Goal: Download file/media: Obtain a digital file from the website

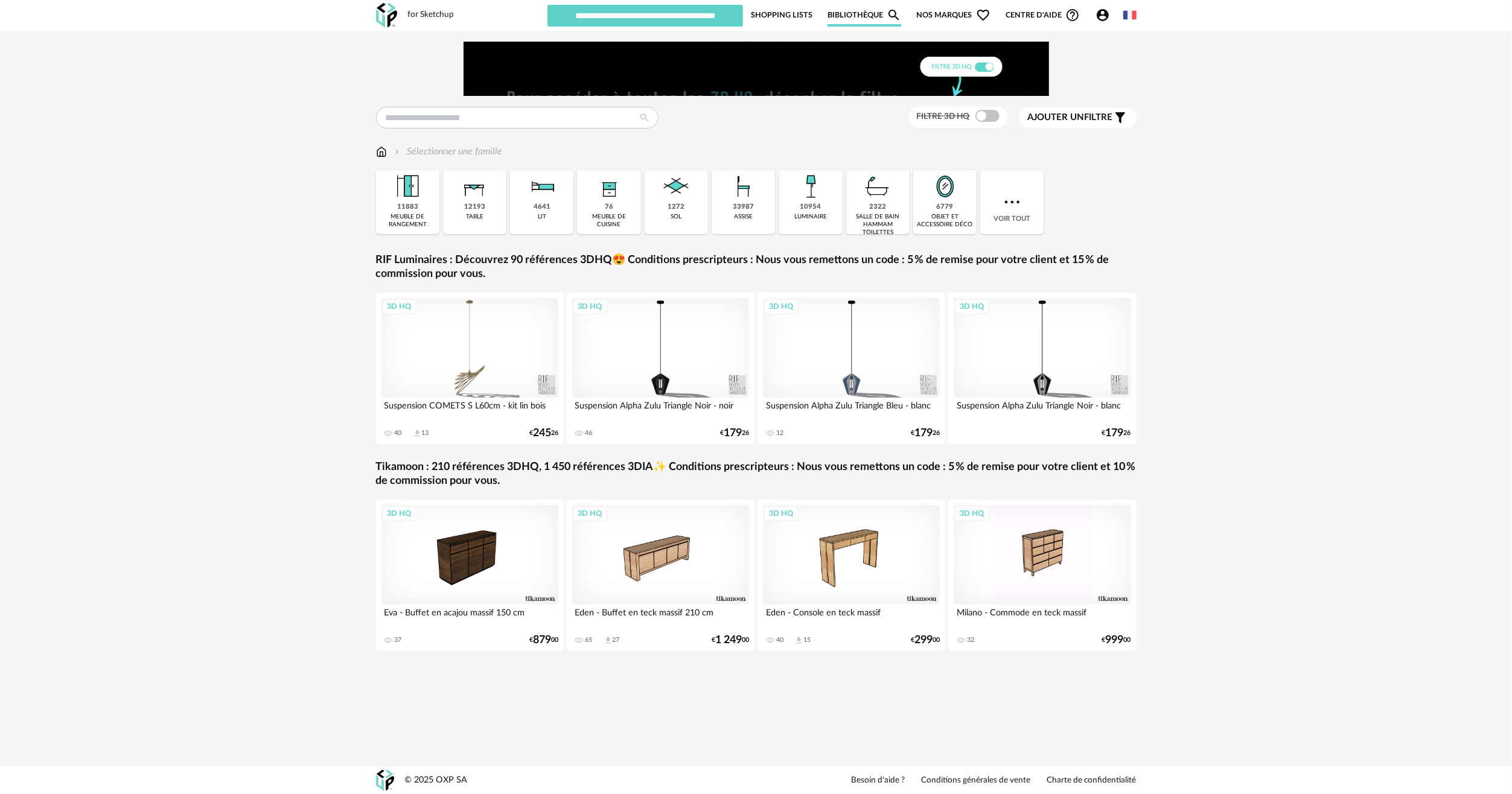
click at [1104, 9] on icon "Account Circle icon" at bounding box center [1103, 14] width 14 height 14
click at [261, 262] on div "Filtre 3D HQ Ajouter un filtre s Filter icon Filtrer par : Sélectionner une fam…" at bounding box center [756, 360] width 1512 height 659
click at [549, 112] on input "text" at bounding box center [517, 118] width 283 height 22
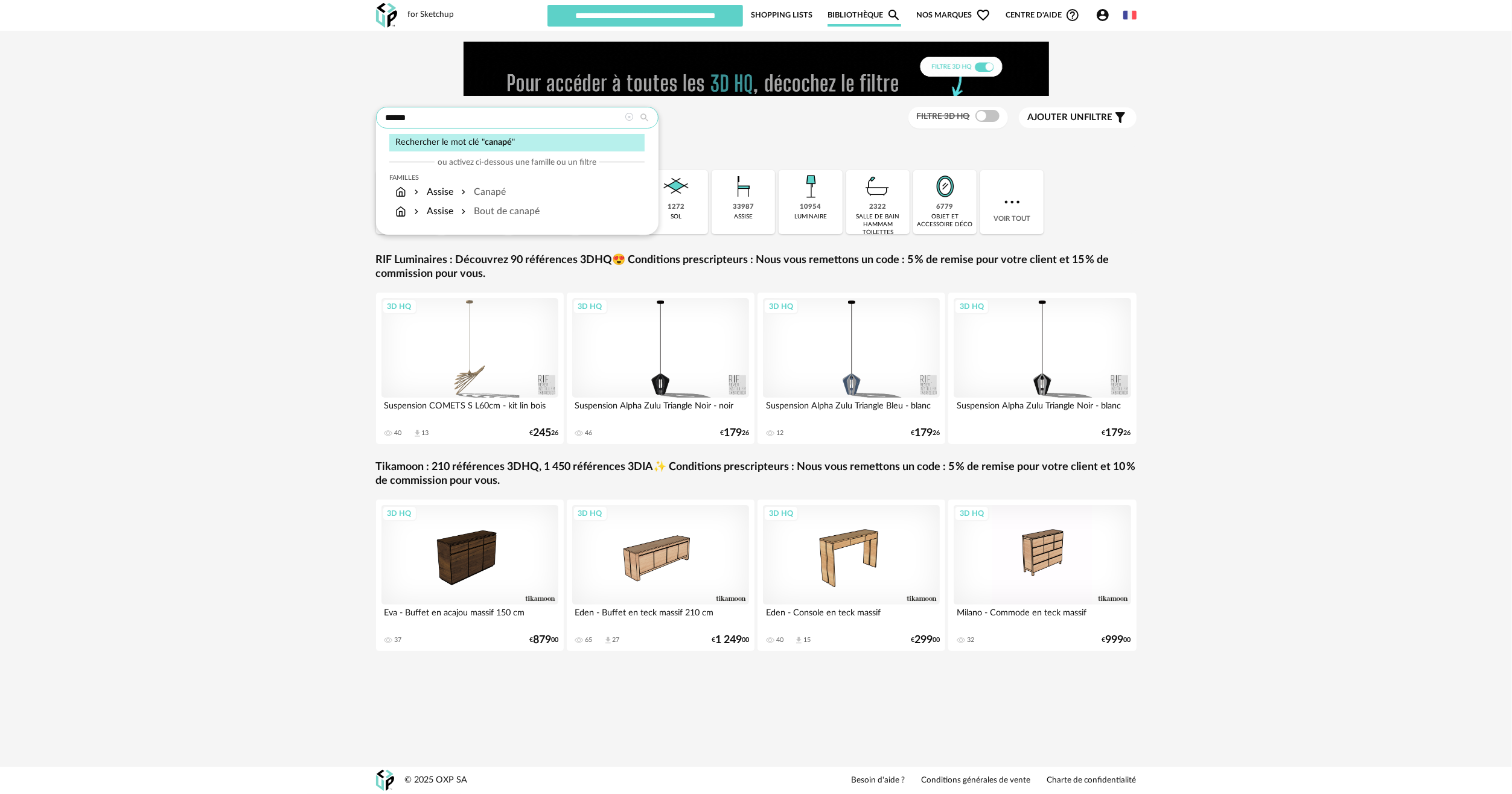
type input "******"
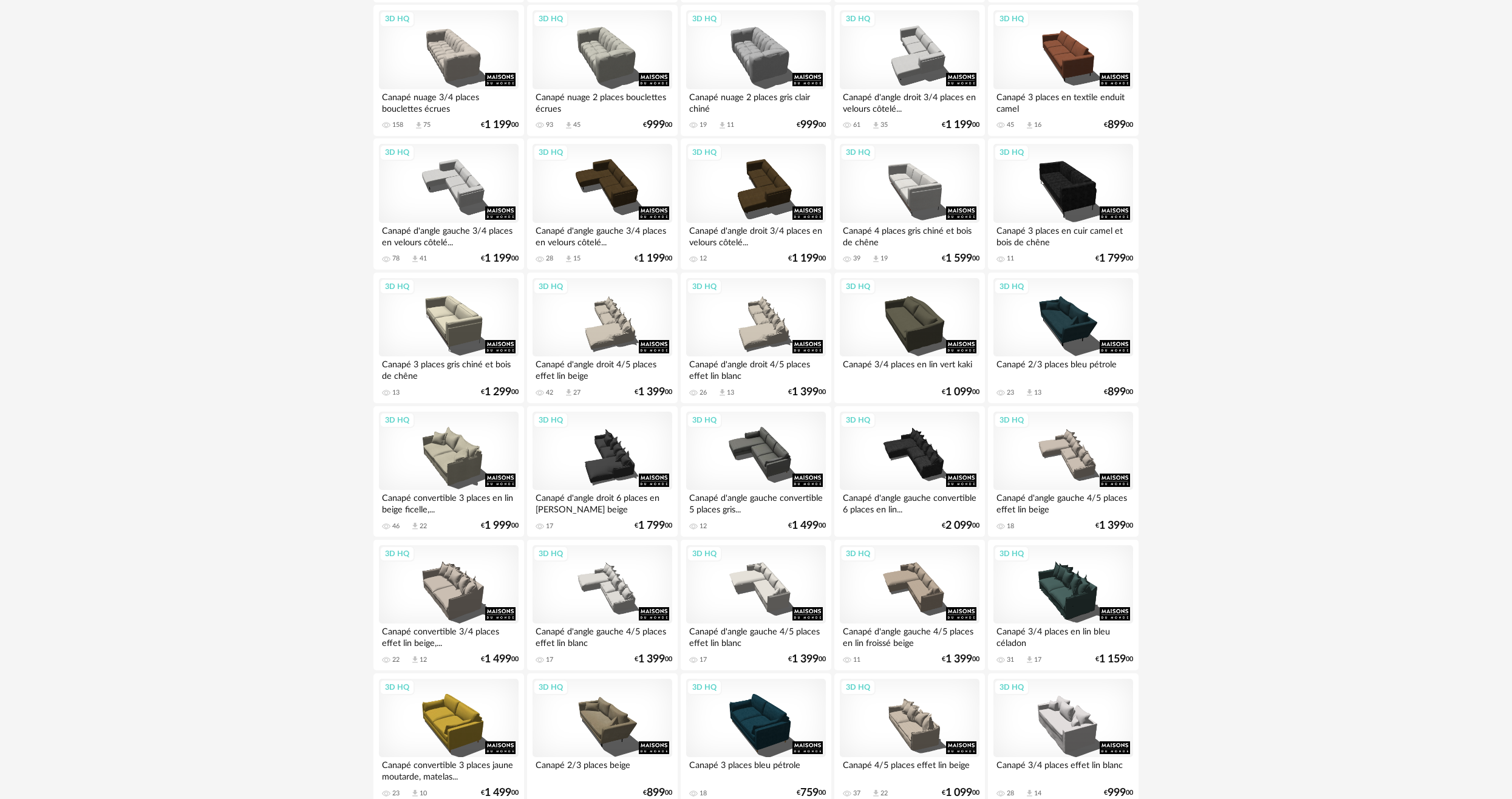
scroll to position [1822, 0]
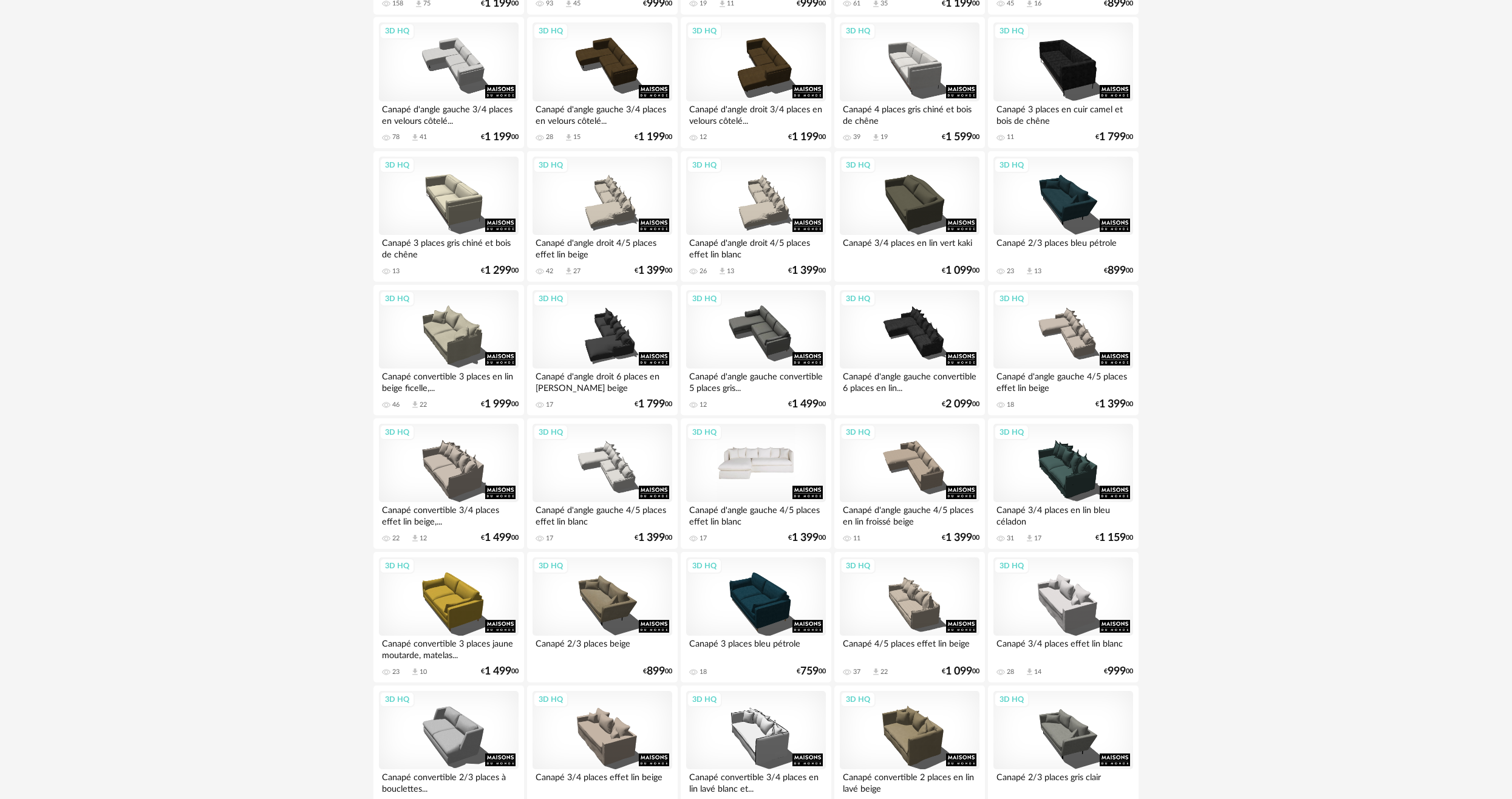
click at [764, 450] on div "3D HQ" at bounding box center [756, 463] width 140 height 79
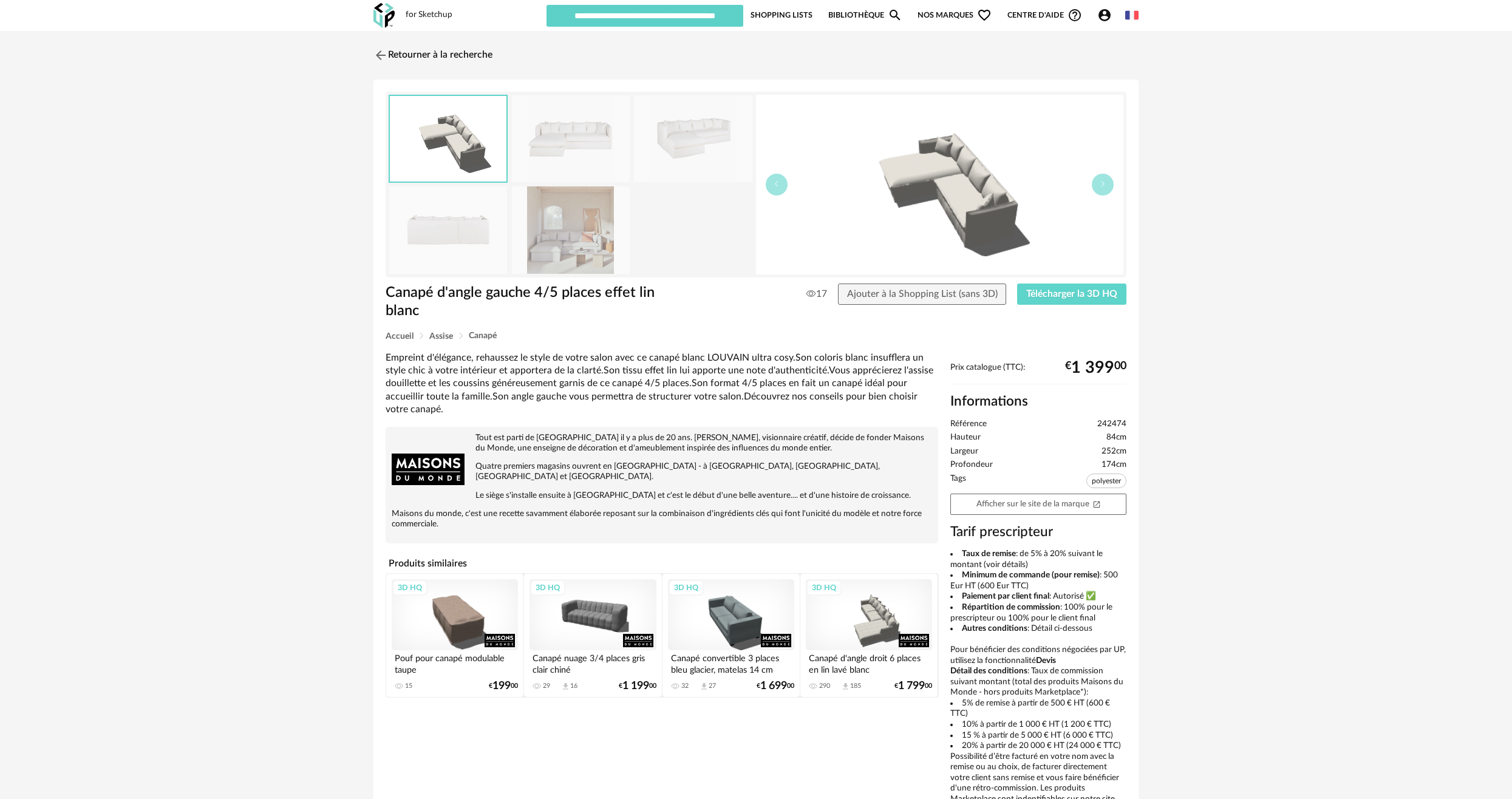
click at [490, 141] on img at bounding box center [448, 139] width 116 height 85
click at [574, 145] on img at bounding box center [570, 138] width 117 height 86
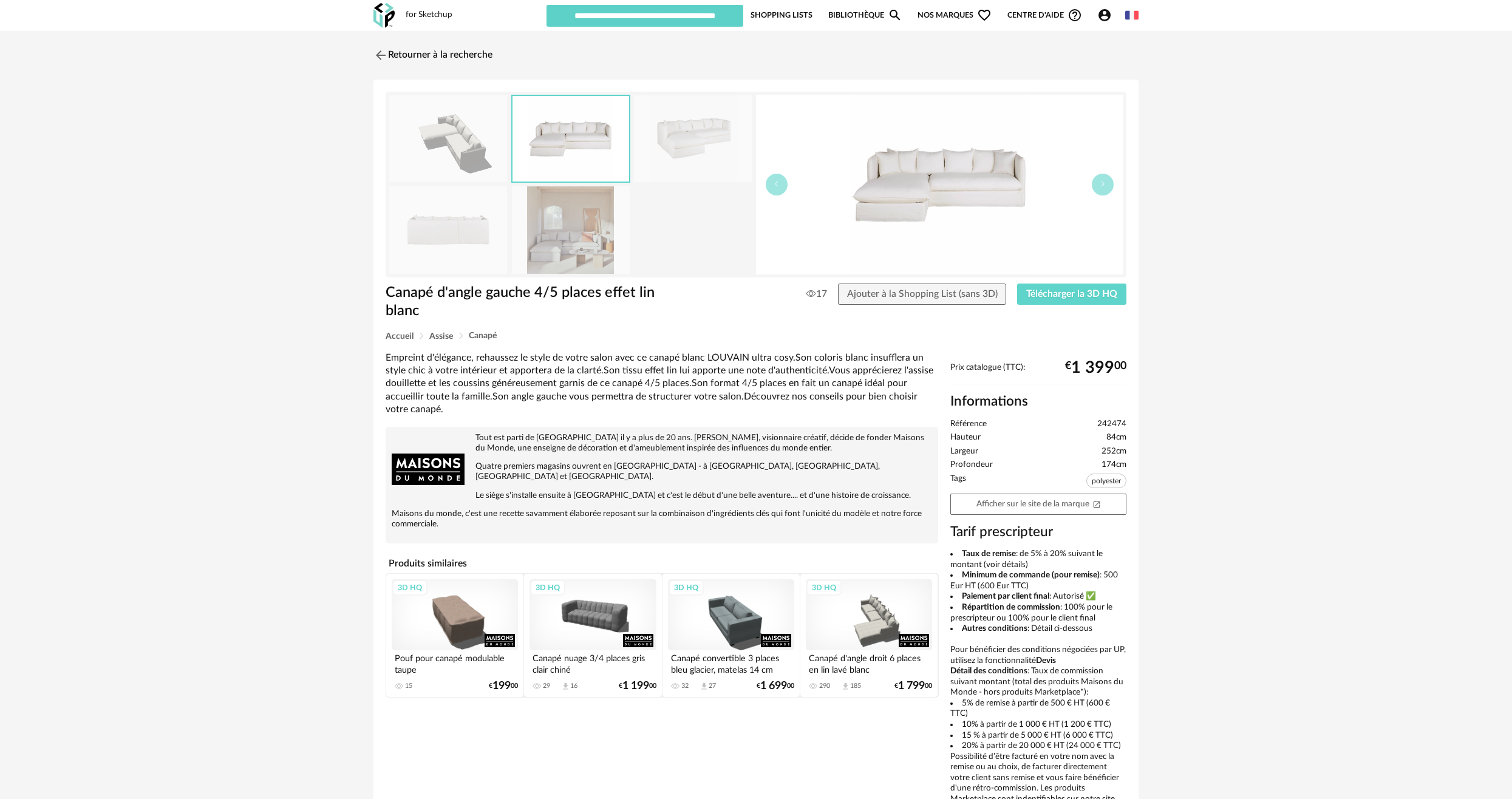
click at [697, 136] on img at bounding box center [692, 138] width 117 height 86
drag, startPoint x: 560, startPoint y: 246, endPoint x: 531, endPoint y: 232, distance: 32.2
click at [560, 246] on img at bounding box center [570, 229] width 117 height 86
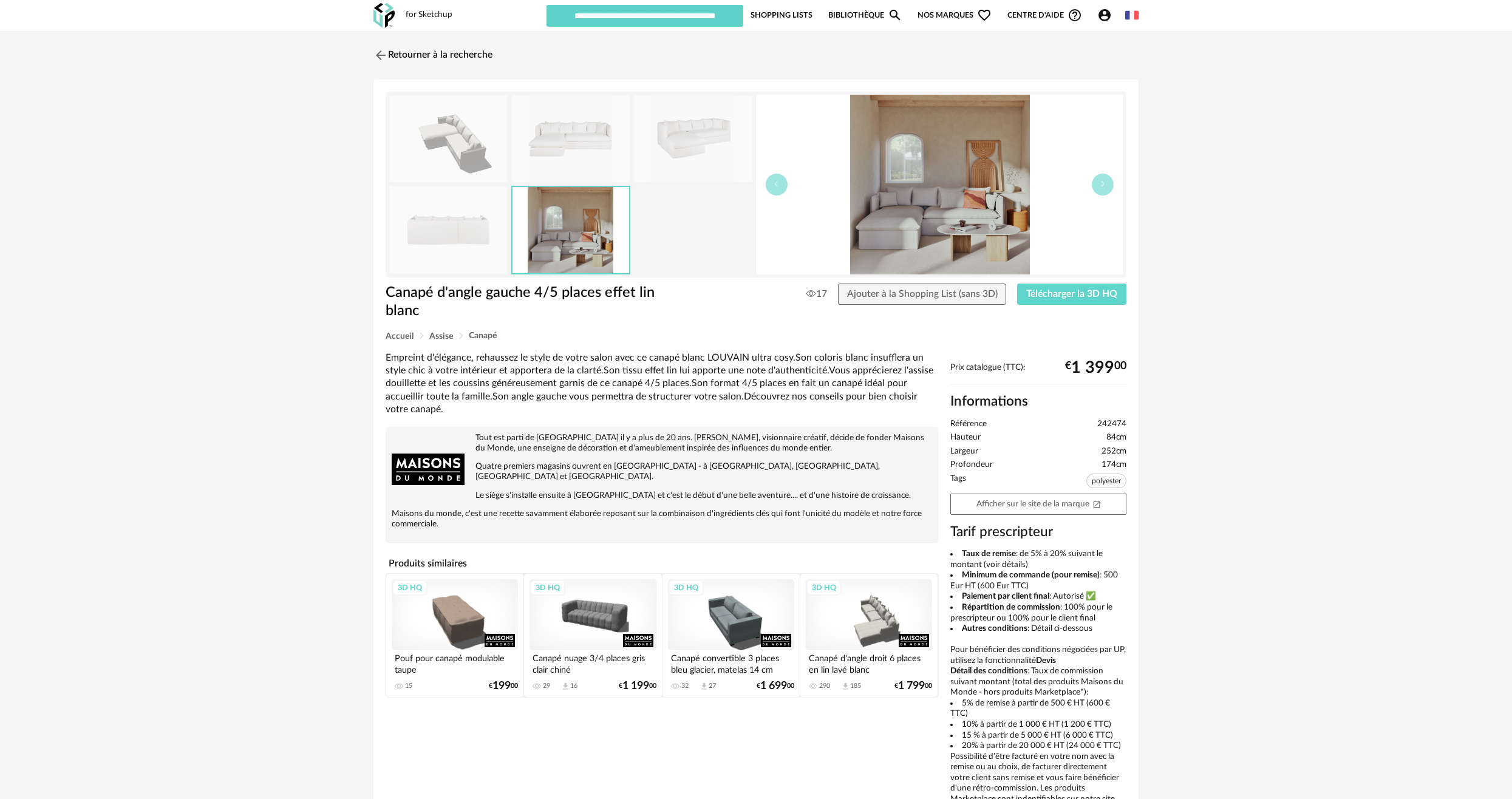
click at [477, 224] on img at bounding box center [447, 229] width 117 height 86
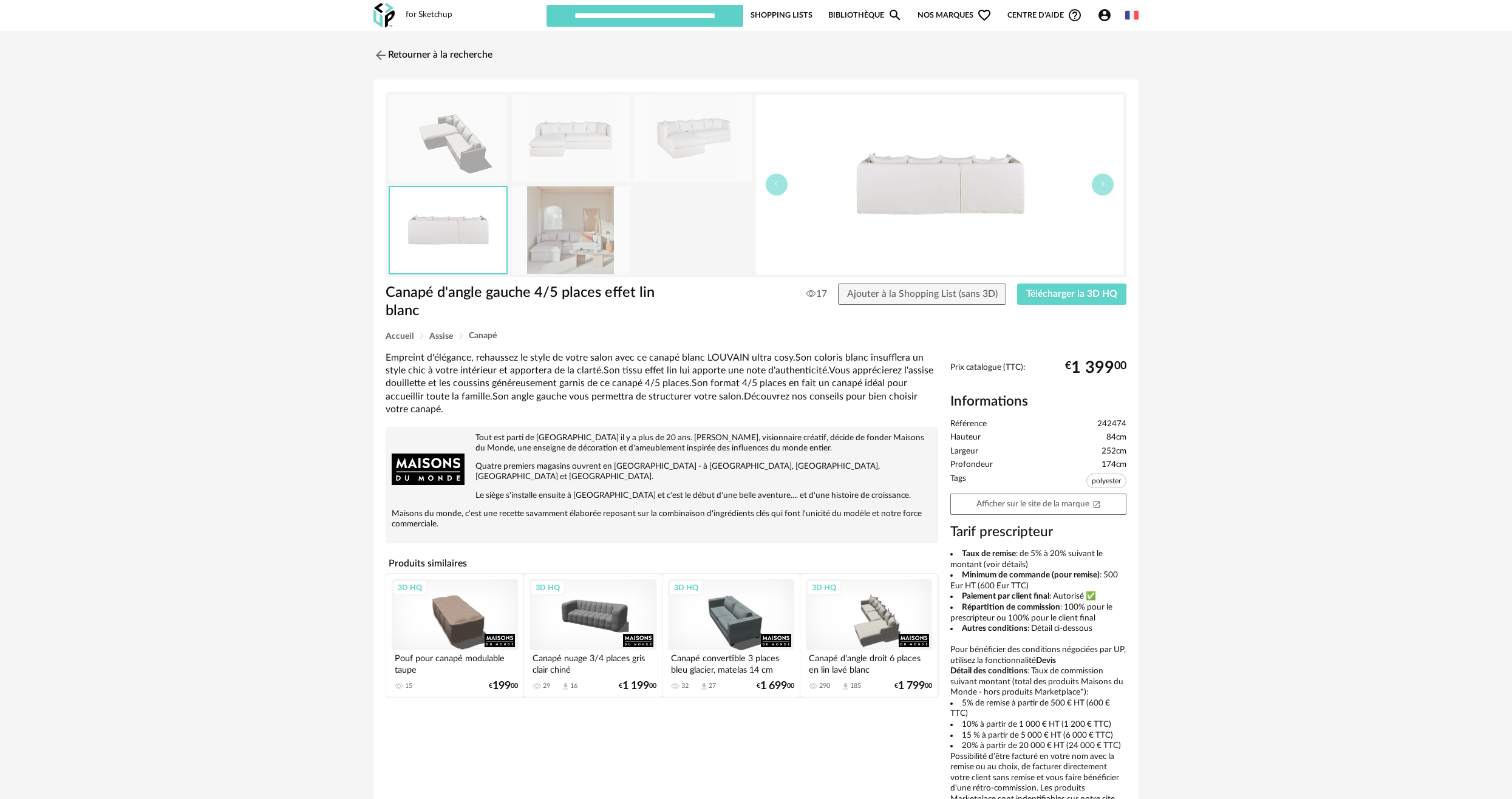
click at [577, 140] on img at bounding box center [570, 138] width 117 height 86
click at [407, 148] on img at bounding box center [447, 138] width 117 height 86
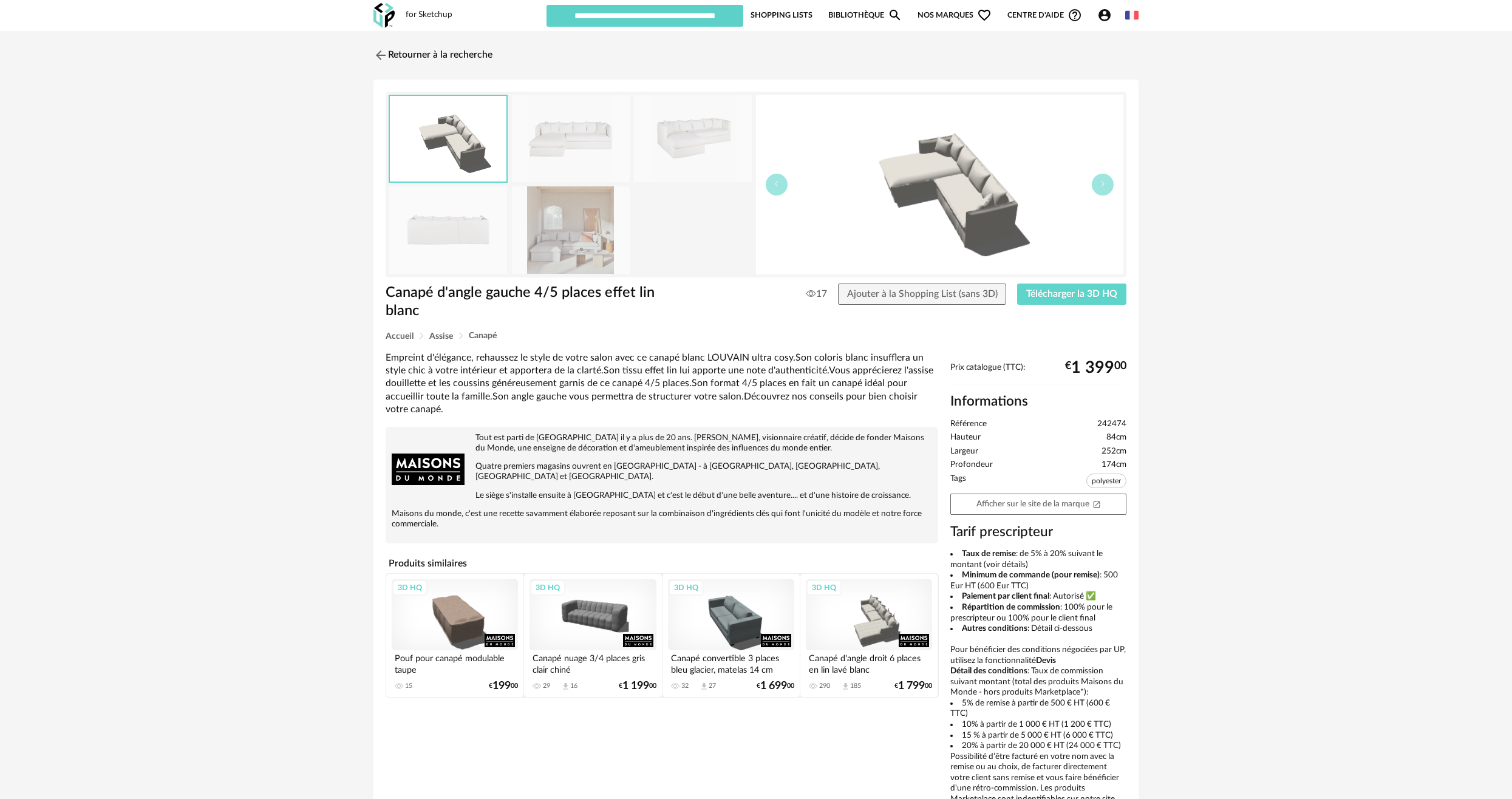
click at [582, 229] on img at bounding box center [570, 229] width 117 height 86
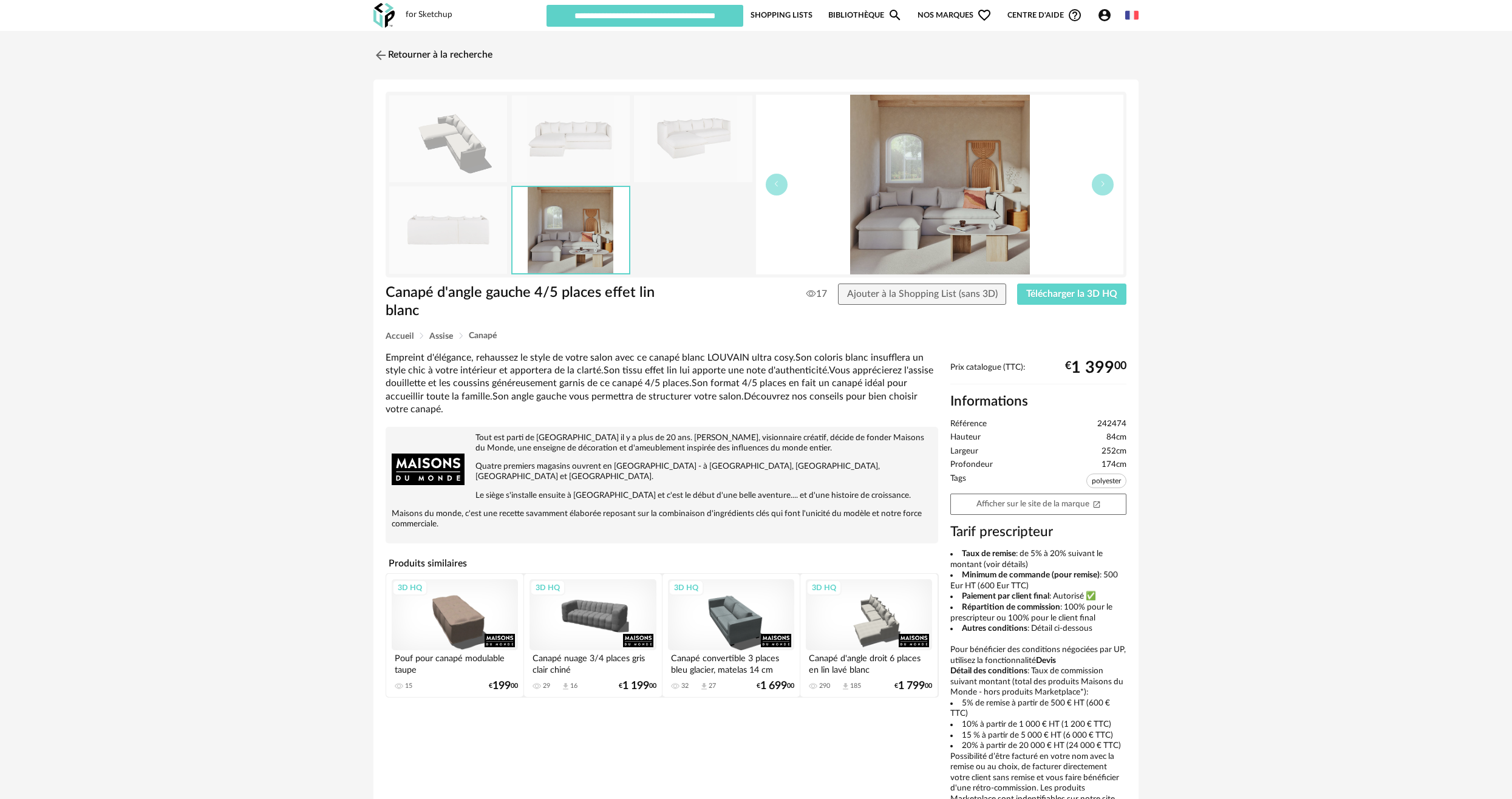
click at [970, 194] on img at bounding box center [939, 184] width 368 height 180
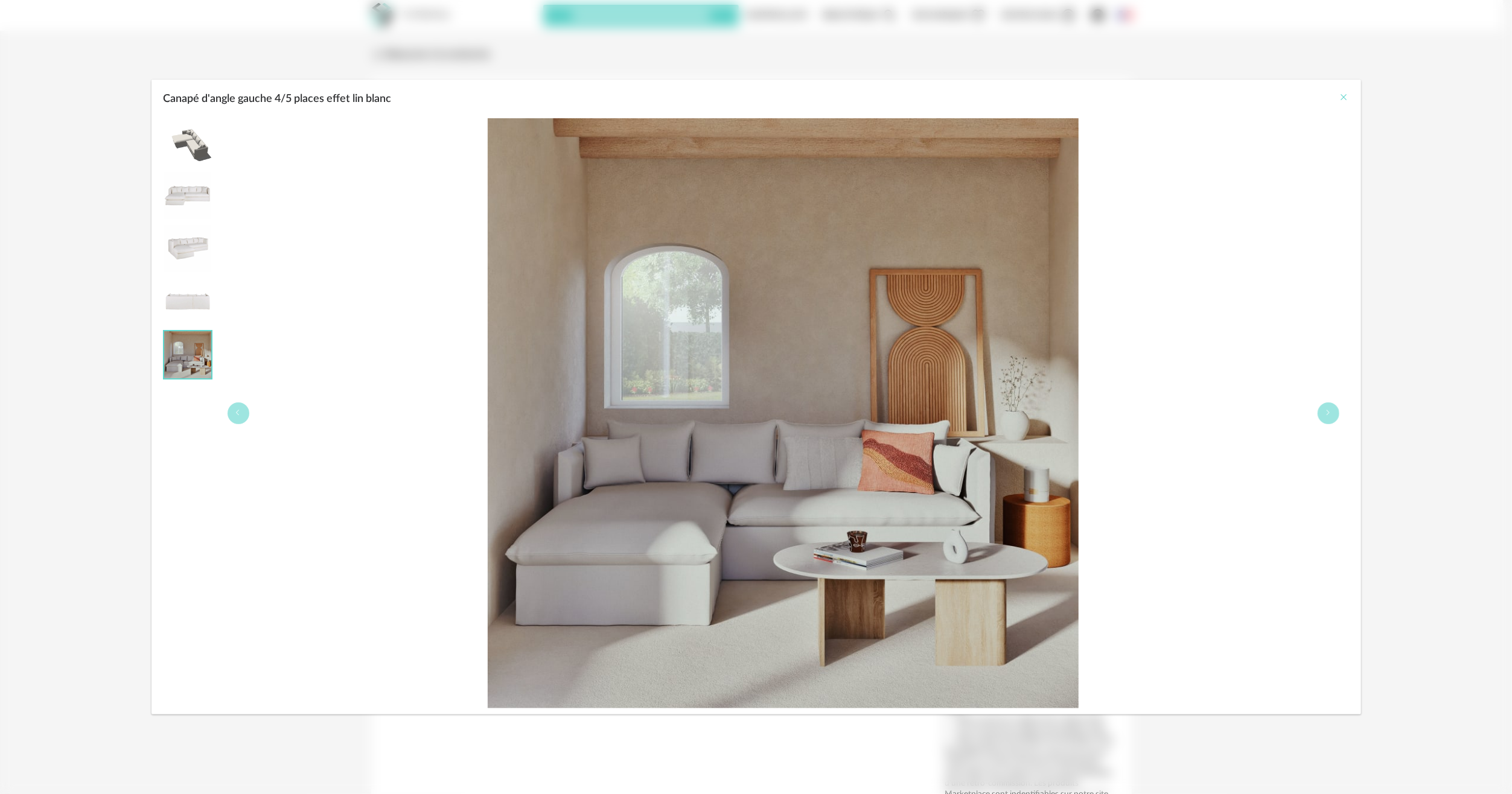
click at [1334, 97] on div "Canapé d'angle gauche 4/5 places effet lin blanc" at bounding box center [756, 96] width 1210 height 33
click at [1339, 97] on icon "Close" at bounding box center [1344, 97] width 10 height 10
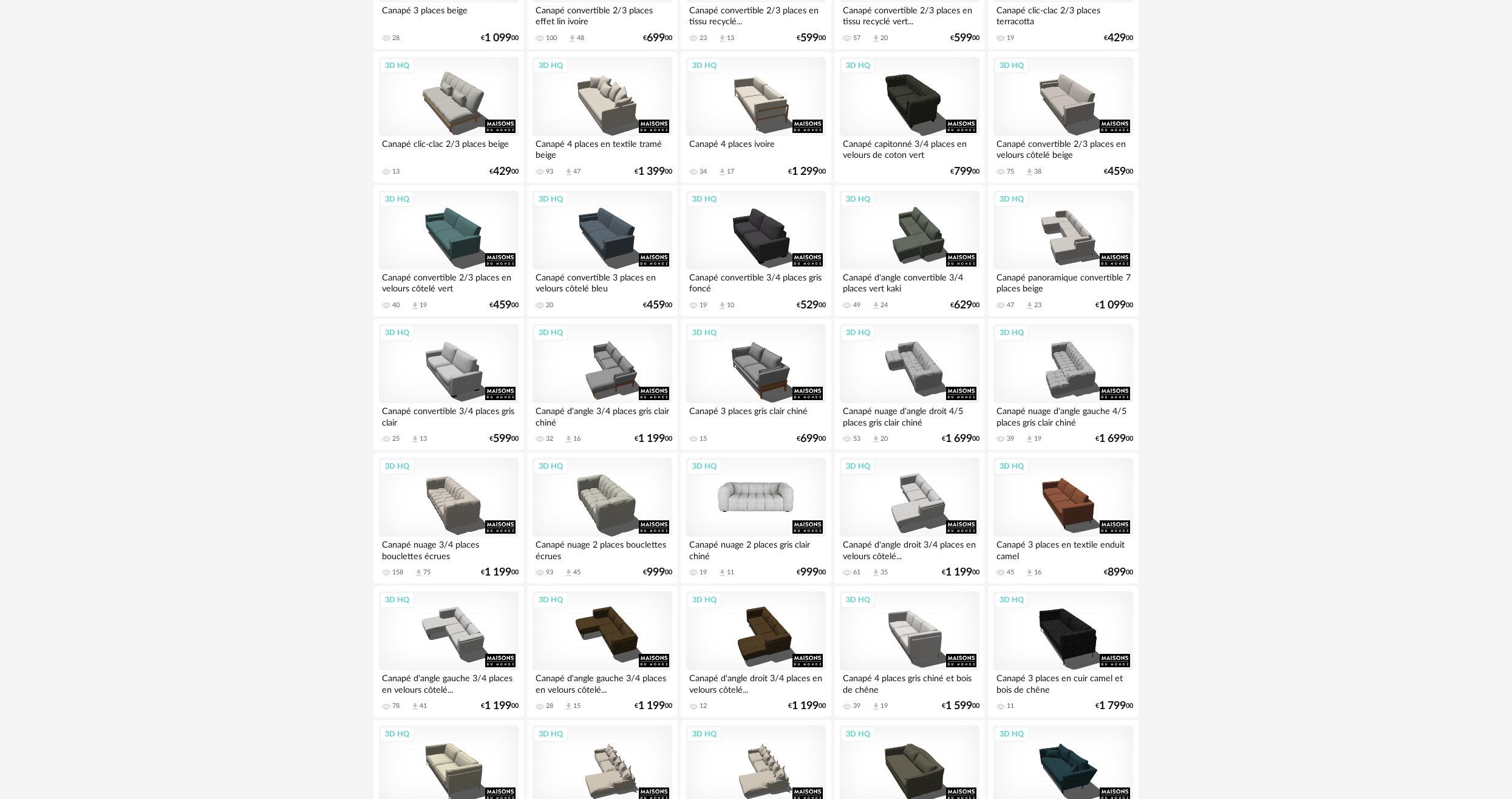
scroll to position [1154, 0]
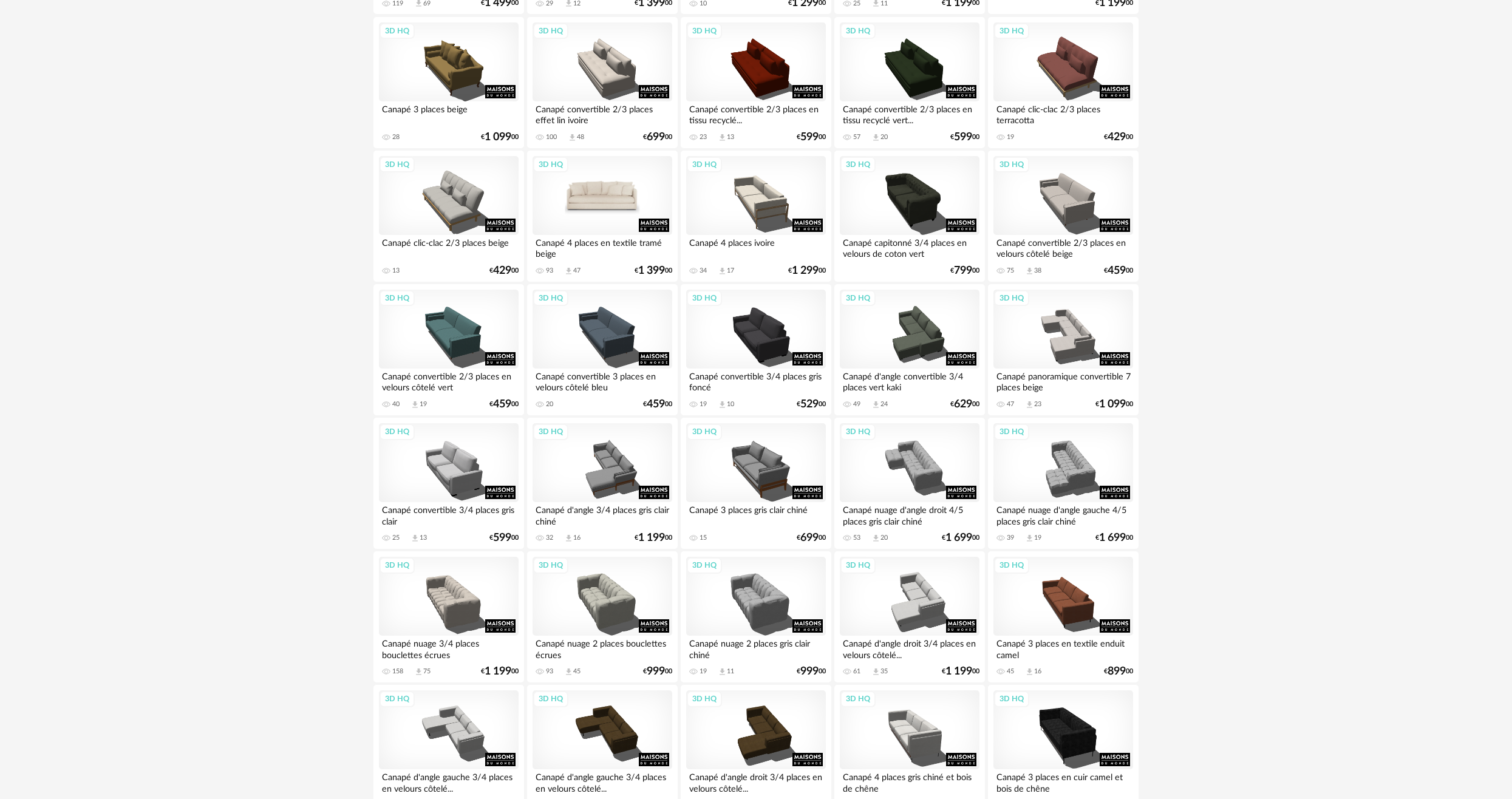
click at [601, 205] on div "3D HQ" at bounding box center [603, 195] width 140 height 79
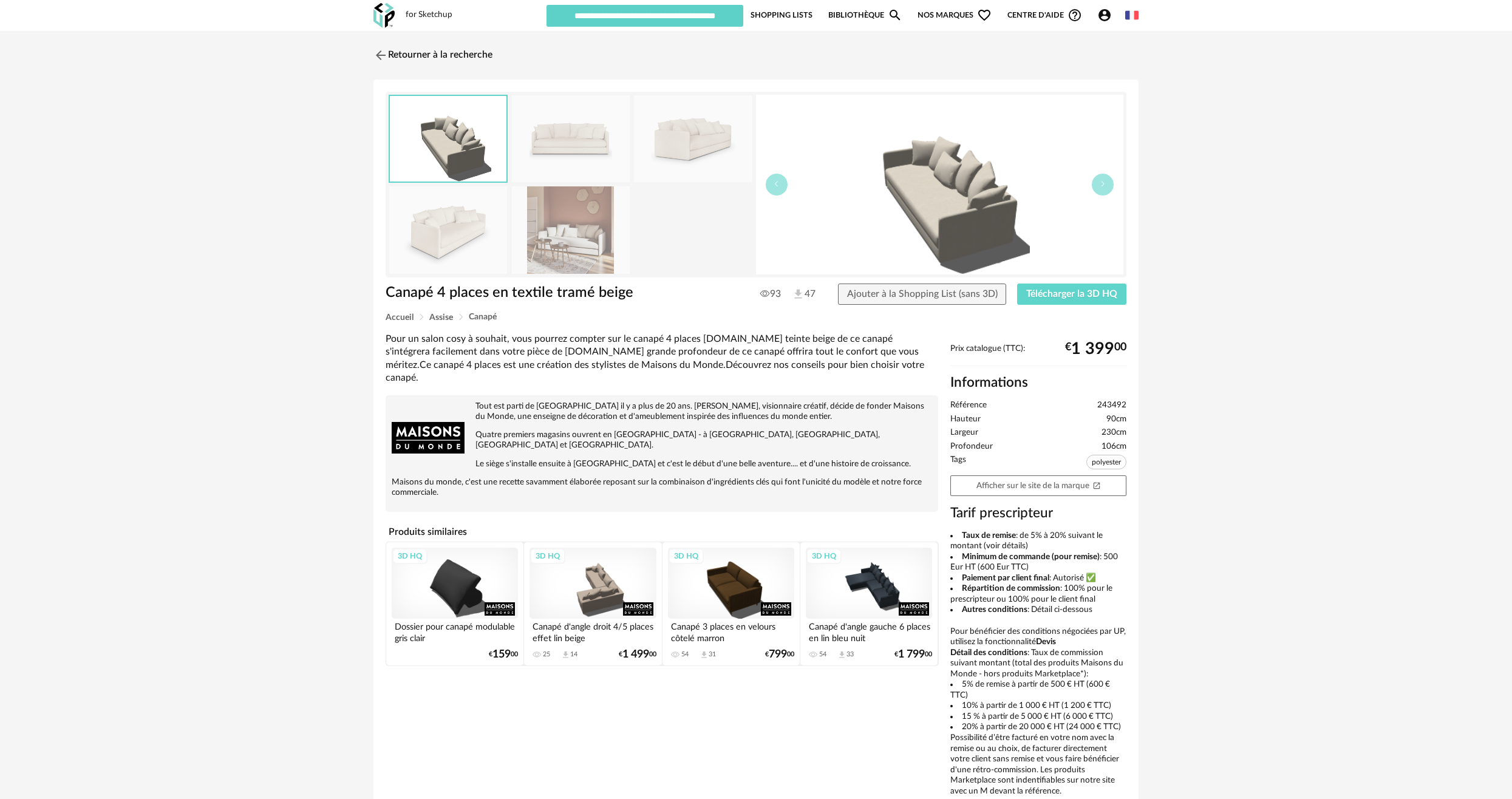
click at [671, 130] on img at bounding box center [692, 138] width 117 height 86
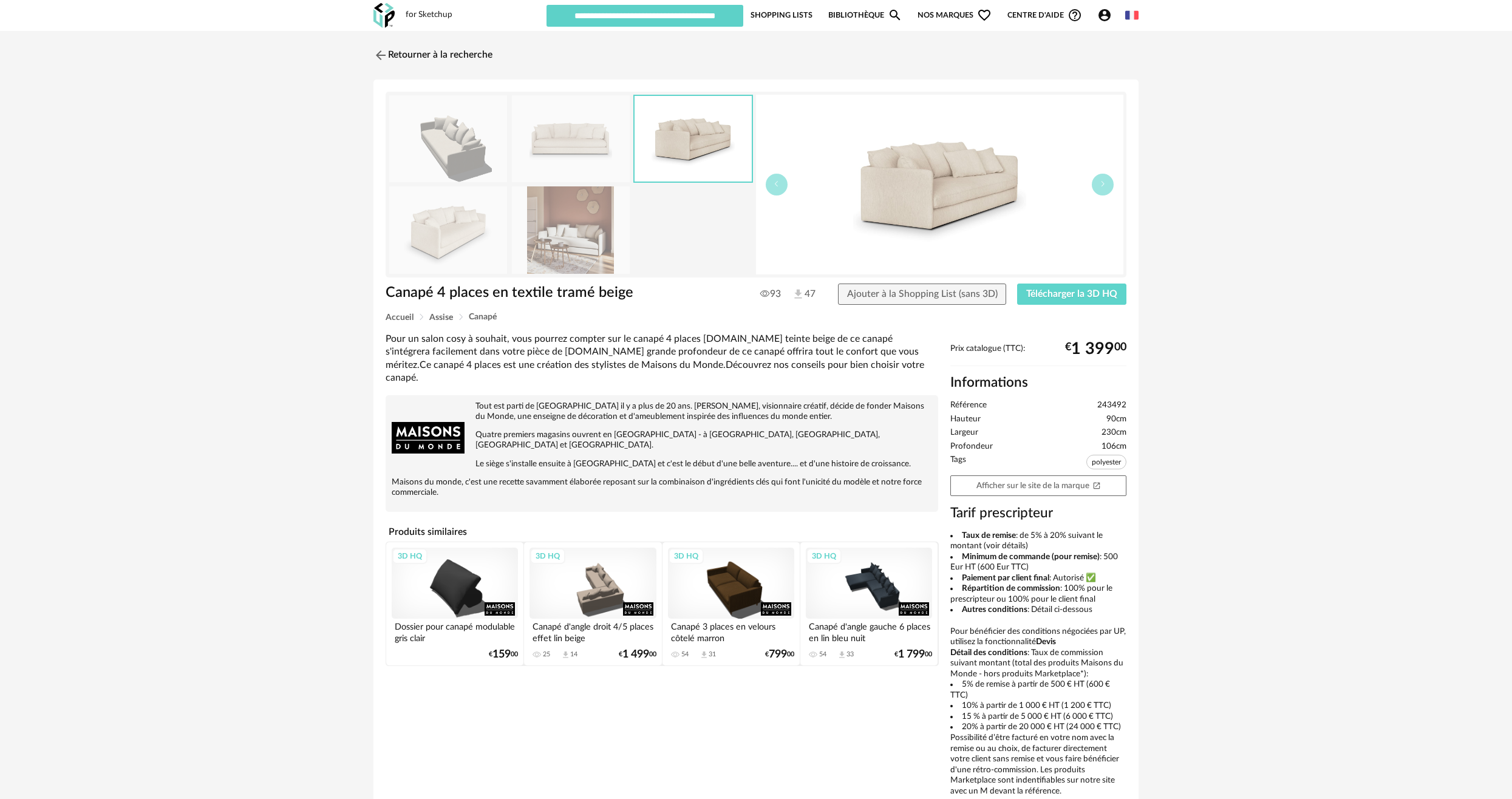
click at [581, 129] on img at bounding box center [570, 138] width 117 height 86
click at [557, 223] on img at bounding box center [570, 229] width 117 height 86
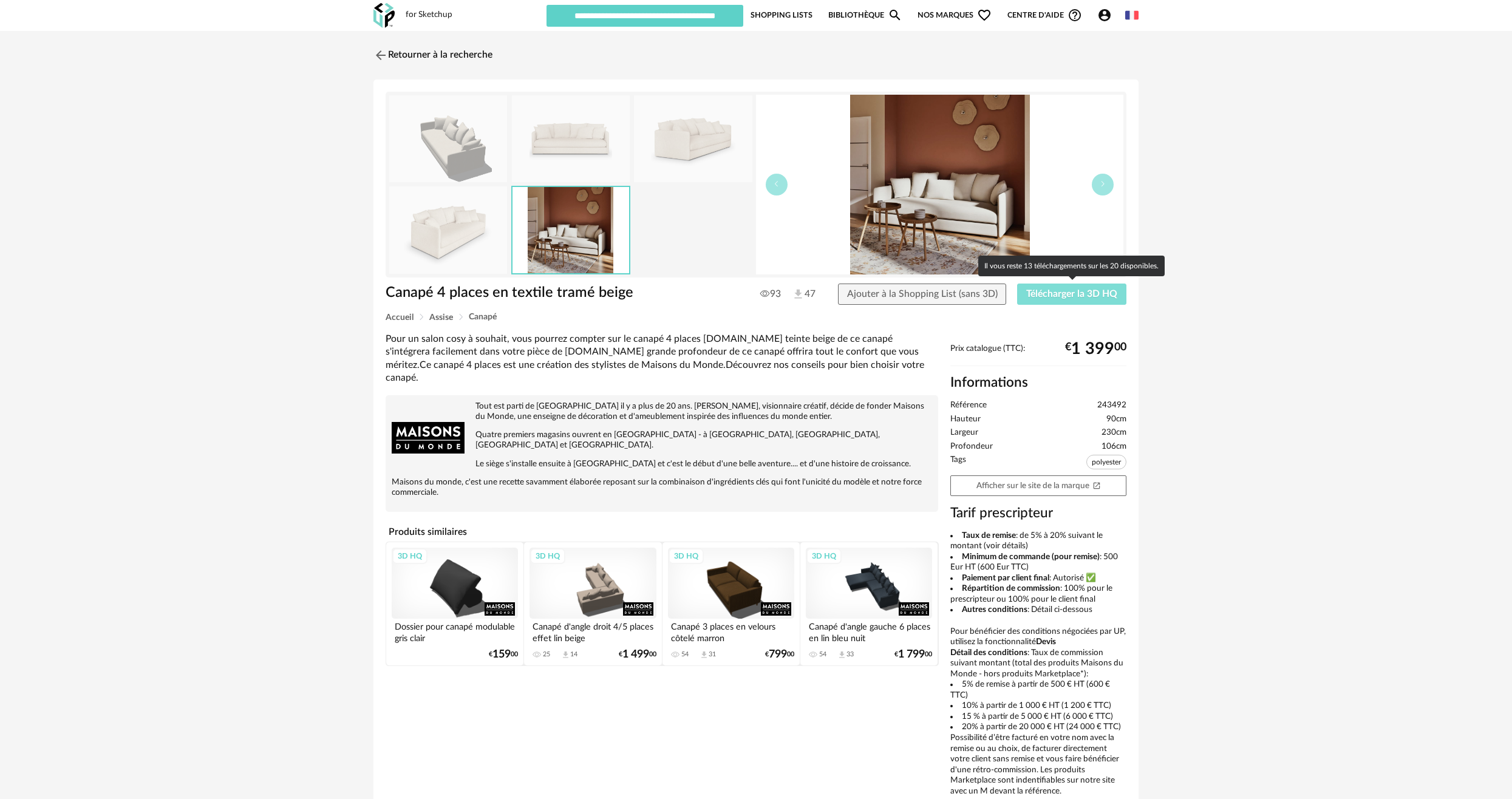
click at [1038, 292] on span "Télécharger la 3D HQ" at bounding box center [1071, 294] width 91 height 10
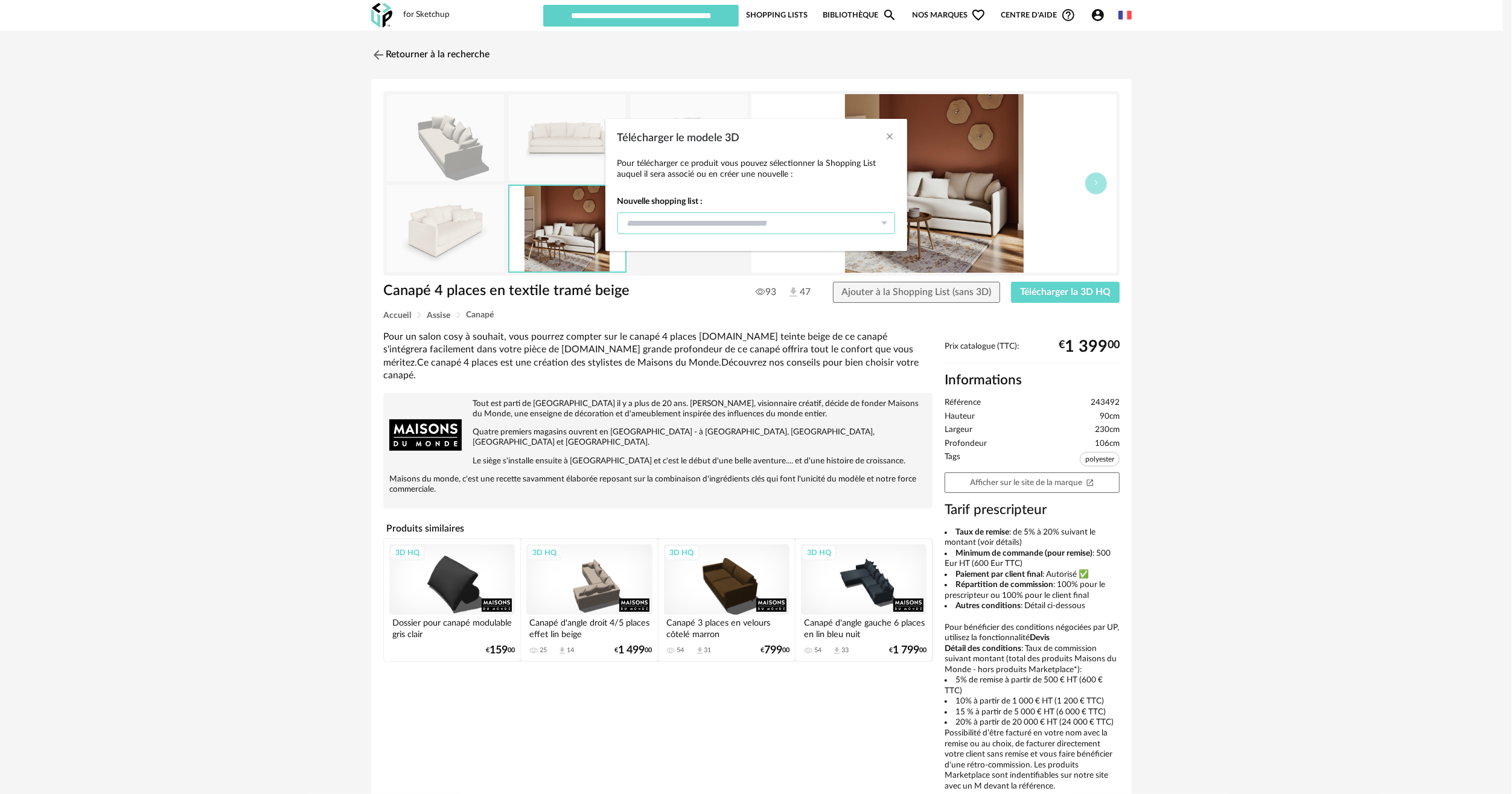
click at [696, 212] on input "Télécharger le modele 3D" at bounding box center [756, 223] width 278 height 22
click at [730, 277] on div "Nouvelle shopping list" at bounding box center [761, 277] width 286 height 24
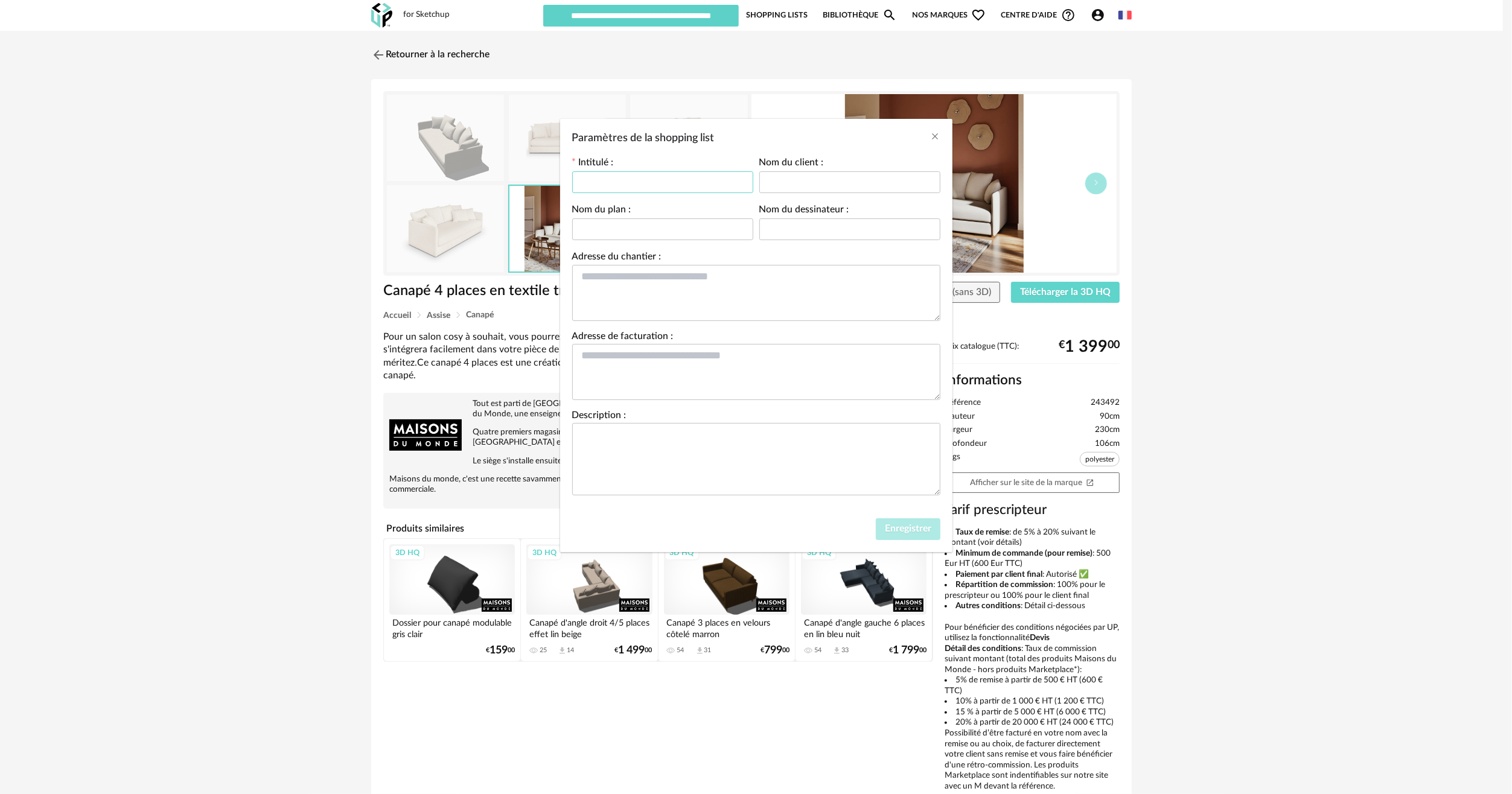
click at [689, 186] on input "Paramètres de la shopping list" at bounding box center [663, 182] width 181 height 22
type input "**********"
click at [786, 185] on input "Paramètres de la shopping list" at bounding box center [850, 182] width 181 height 22
type input "**********"
click at [687, 229] on input "Paramètres de la shopping list" at bounding box center [663, 229] width 181 height 22
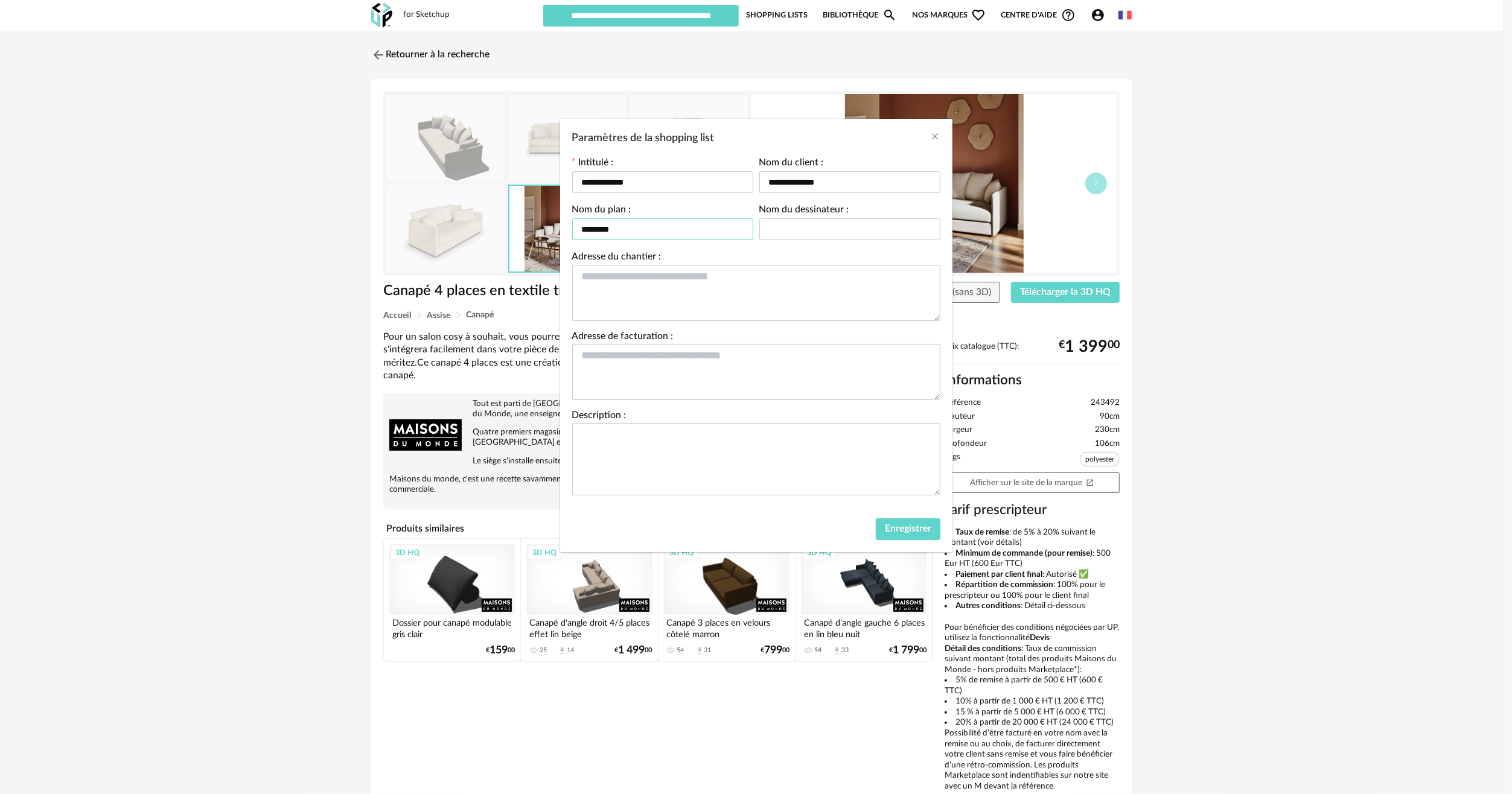
type input "********"
click at [817, 223] on input "Paramètres de la shopping list" at bounding box center [850, 229] width 181 height 22
type input "****"
click at [649, 275] on textarea "Paramètres de la shopping list" at bounding box center [756, 293] width 369 height 56
drag, startPoint x: 619, startPoint y: 272, endPoint x: 611, endPoint y: 294, distance: 23.4
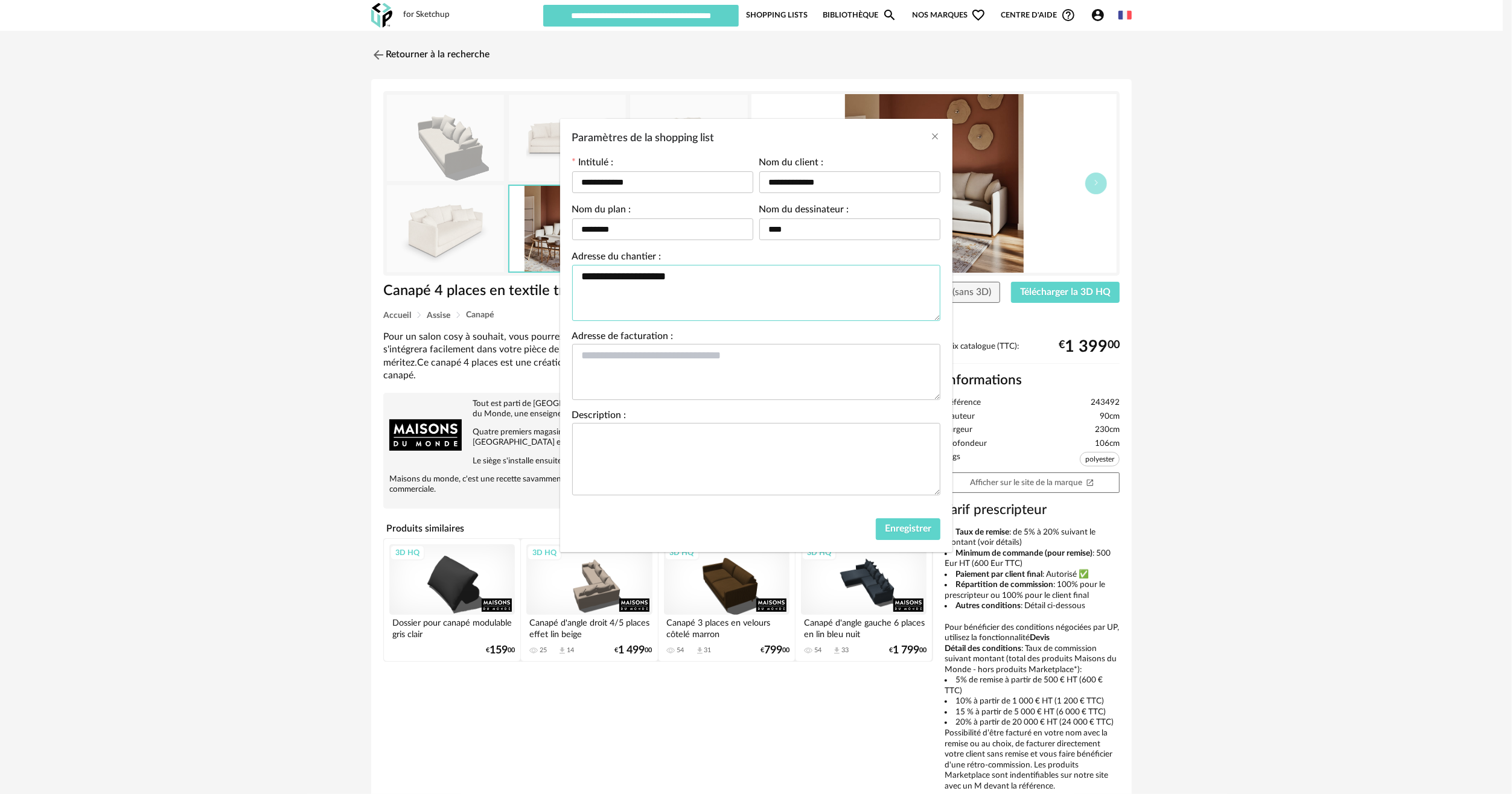
click at [619, 272] on textarea "**********" at bounding box center [756, 293] width 369 height 56
click at [681, 268] on textarea "**********" at bounding box center [756, 293] width 369 height 56
type textarea "**********"
drag, startPoint x: 828, startPoint y: 340, endPoint x: 835, endPoint y: 342, distance: 7.3
click at [831, 340] on div "Adresse de facturation :" at bounding box center [756, 366] width 369 height 68
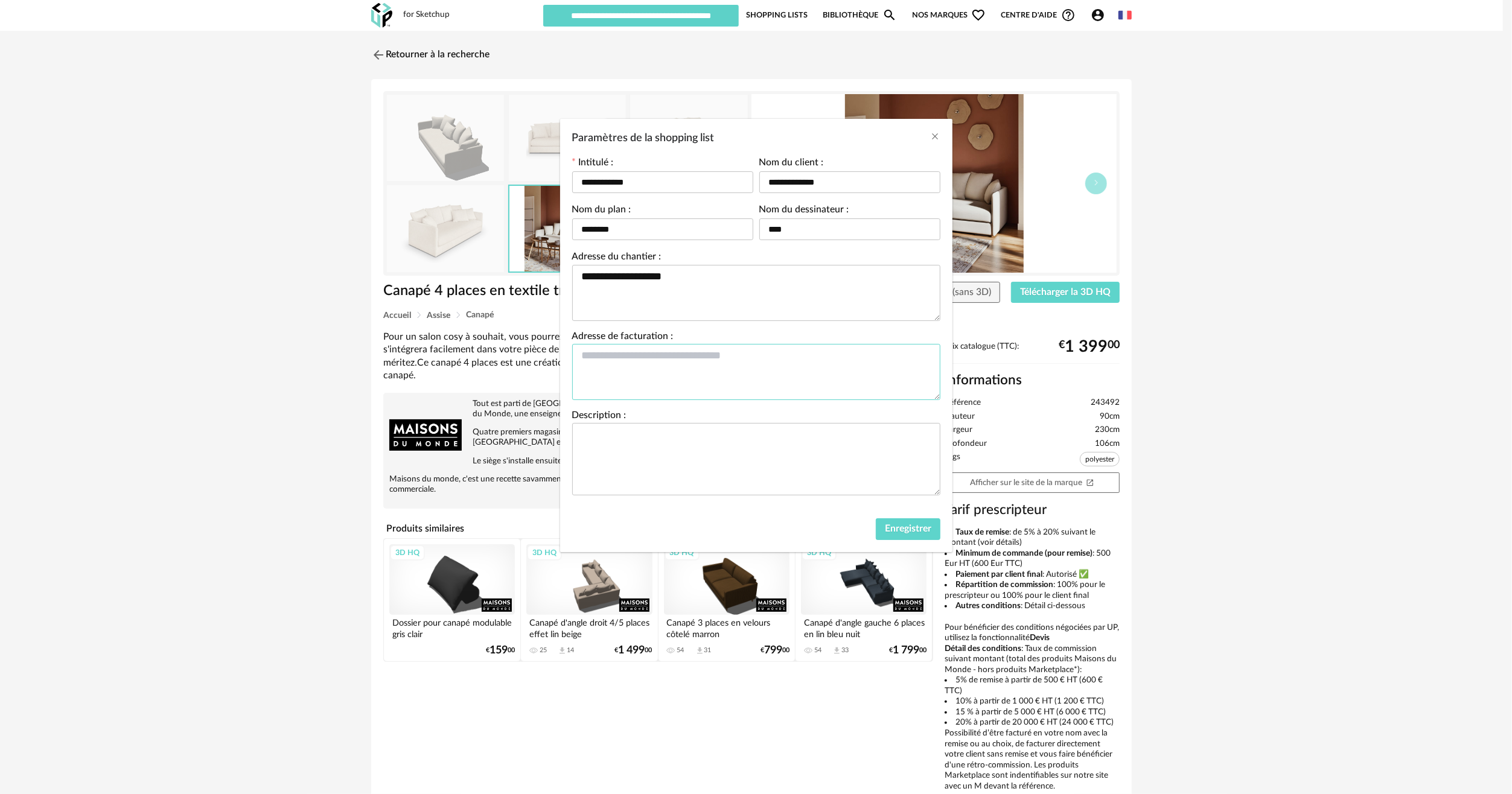
click at [775, 357] on textarea "Paramètres de la shopping list" at bounding box center [756, 372] width 369 height 56
click at [720, 443] on textarea "Paramètres de la shopping list" at bounding box center [756, 459] width 369 height 72
click at [902, 526] on span "Enregistrer" at bounding box center [908, 529] width 46 height 10
type input "**********"
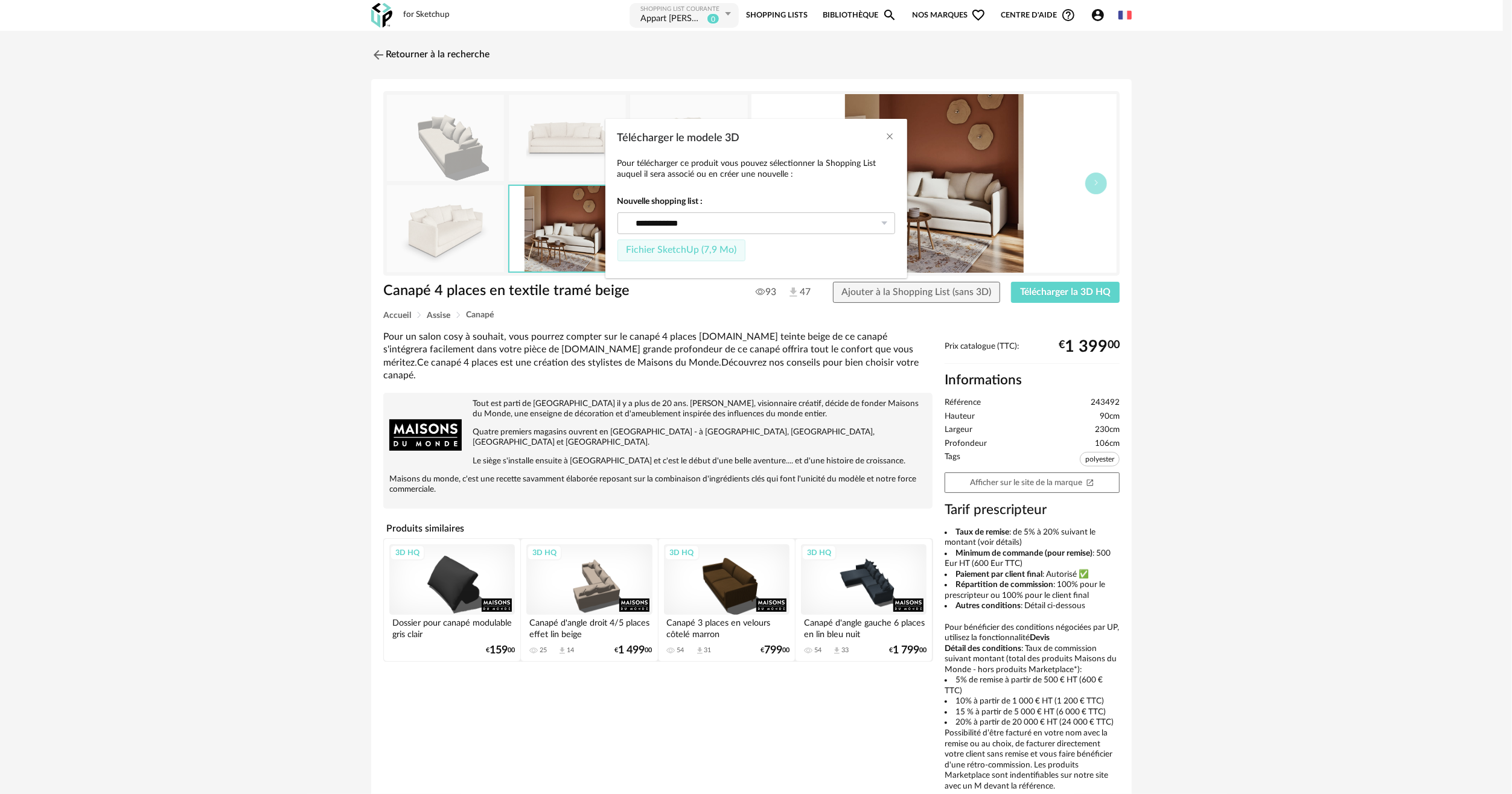
click at [654, 254] on span "Fichier SketchUp (7,9 Mo)" at bounding box center [681, 250] width 110 height 10
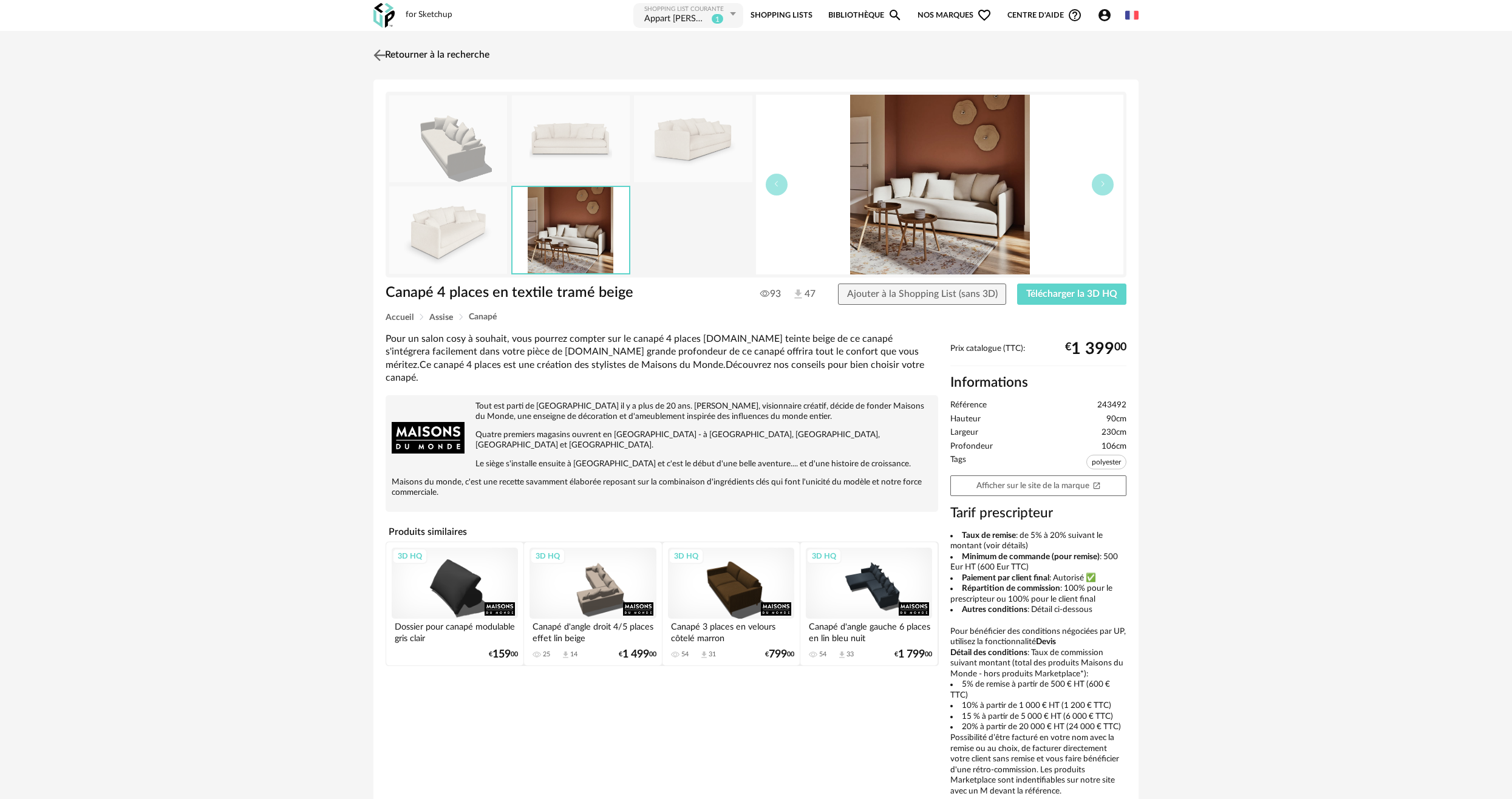
click at [407, 57] on link "Retourner à la recherche" at bounding box center [430, 55] width 119 height 27
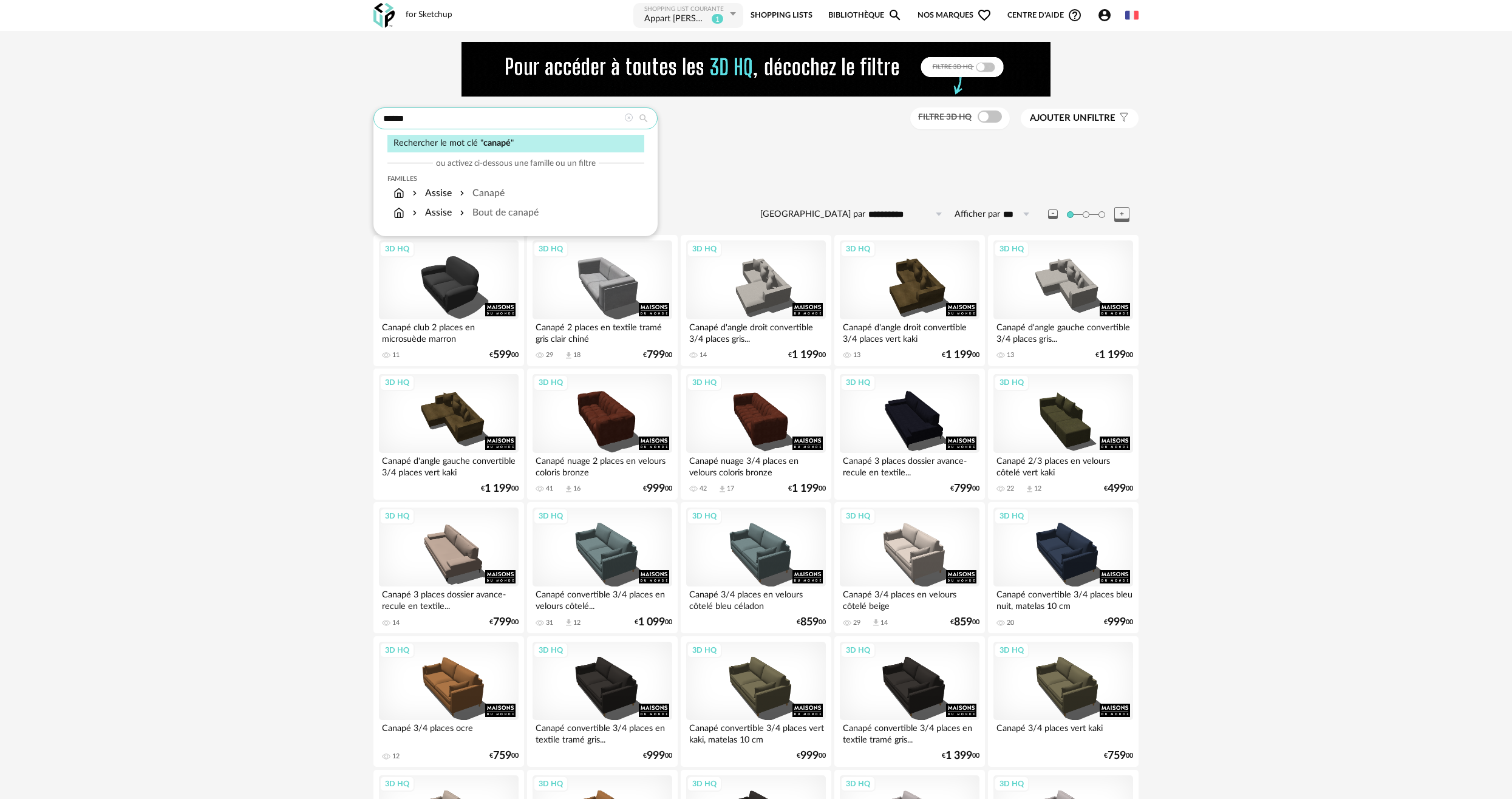
drag, startPoint x: 477, startPoint y: 124, endPoint x: 165, endPoint y: 235, distance: 331.2
type input "**********"
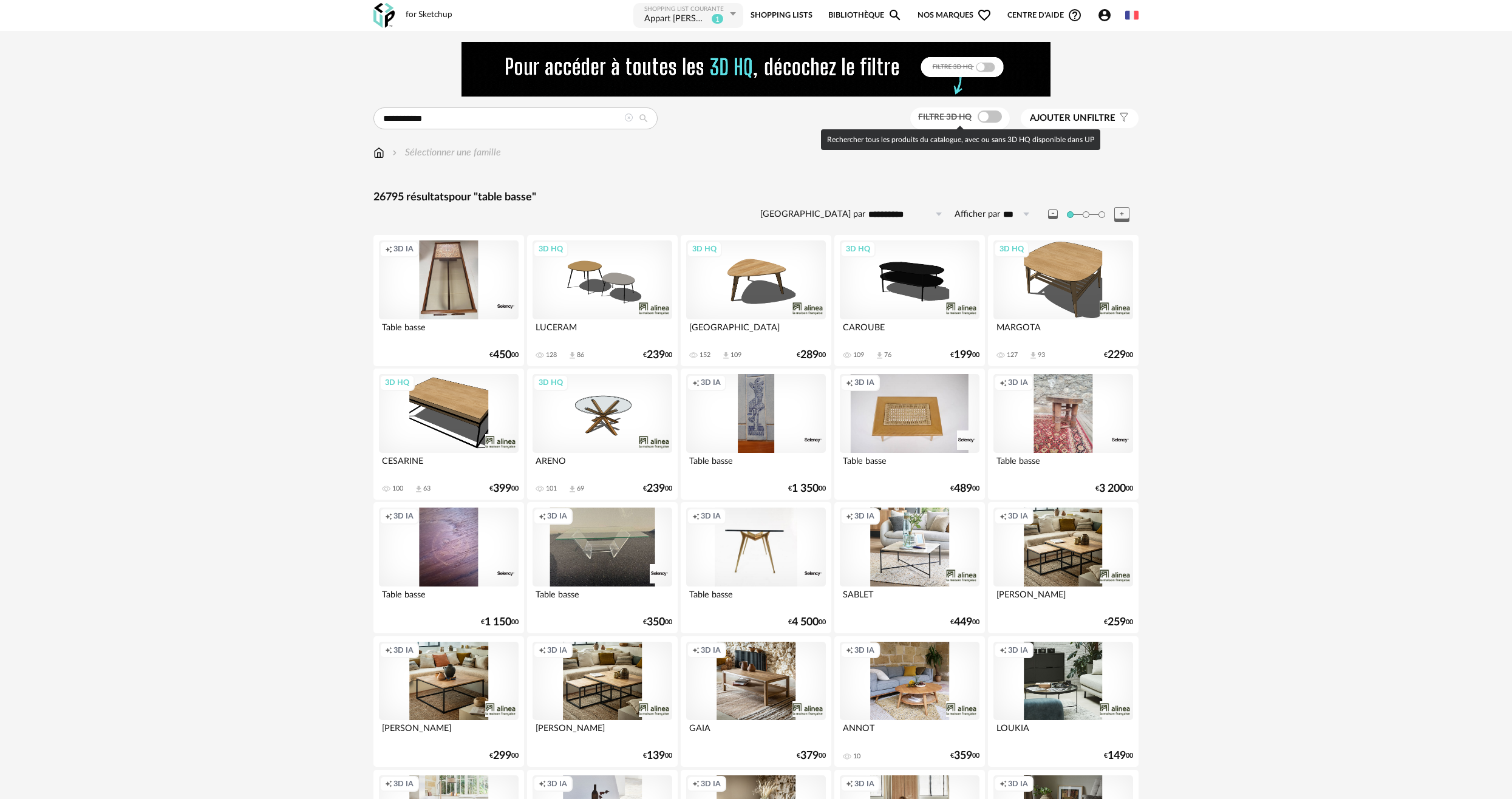
click at [983, 121] on span at bounding box center [989, 117] width 24 height 13
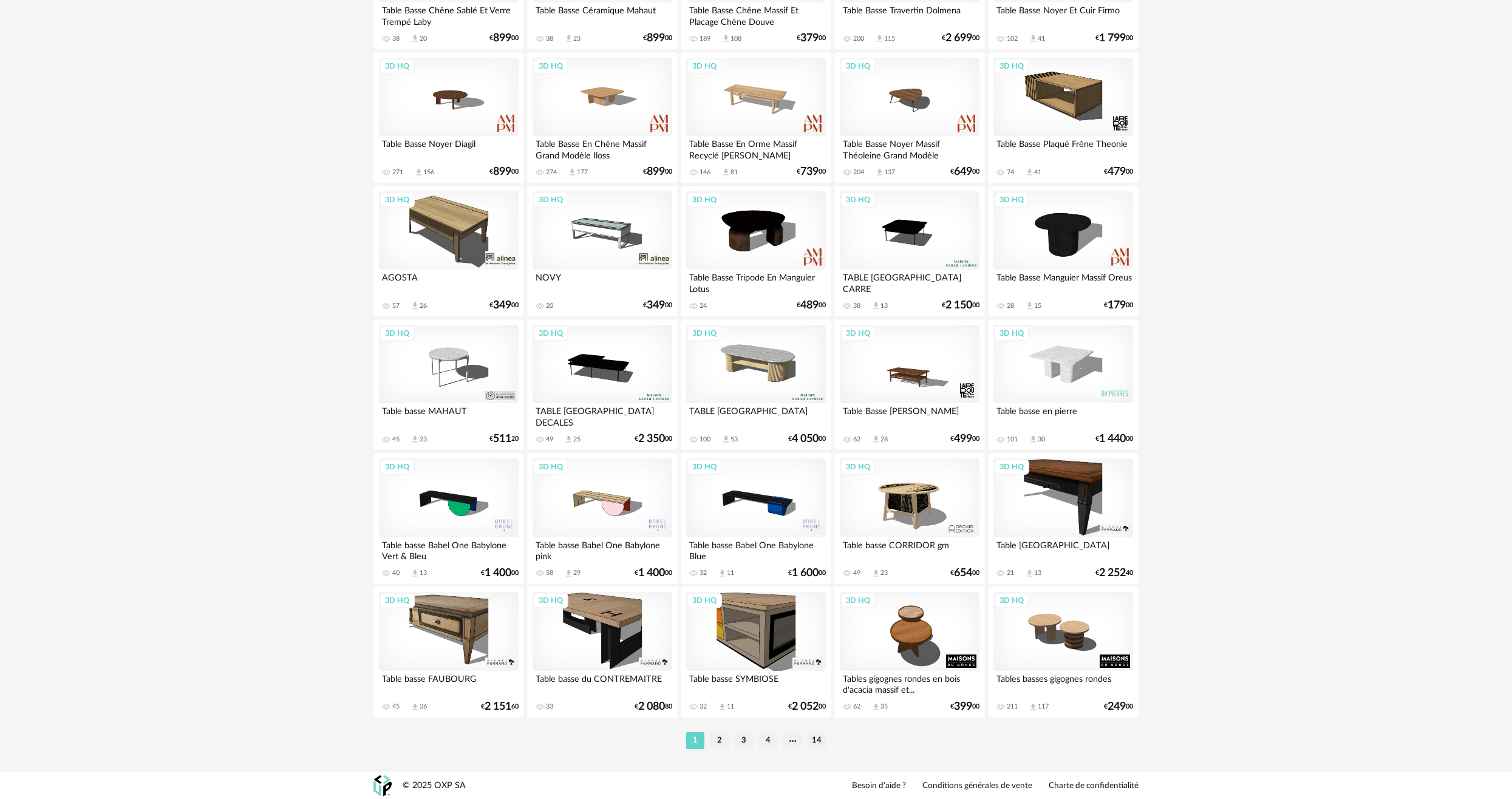
scroll to position [2189, 0]
click at [723, 745] on li "2" at bounding box center [719, 741] width 18 height 17
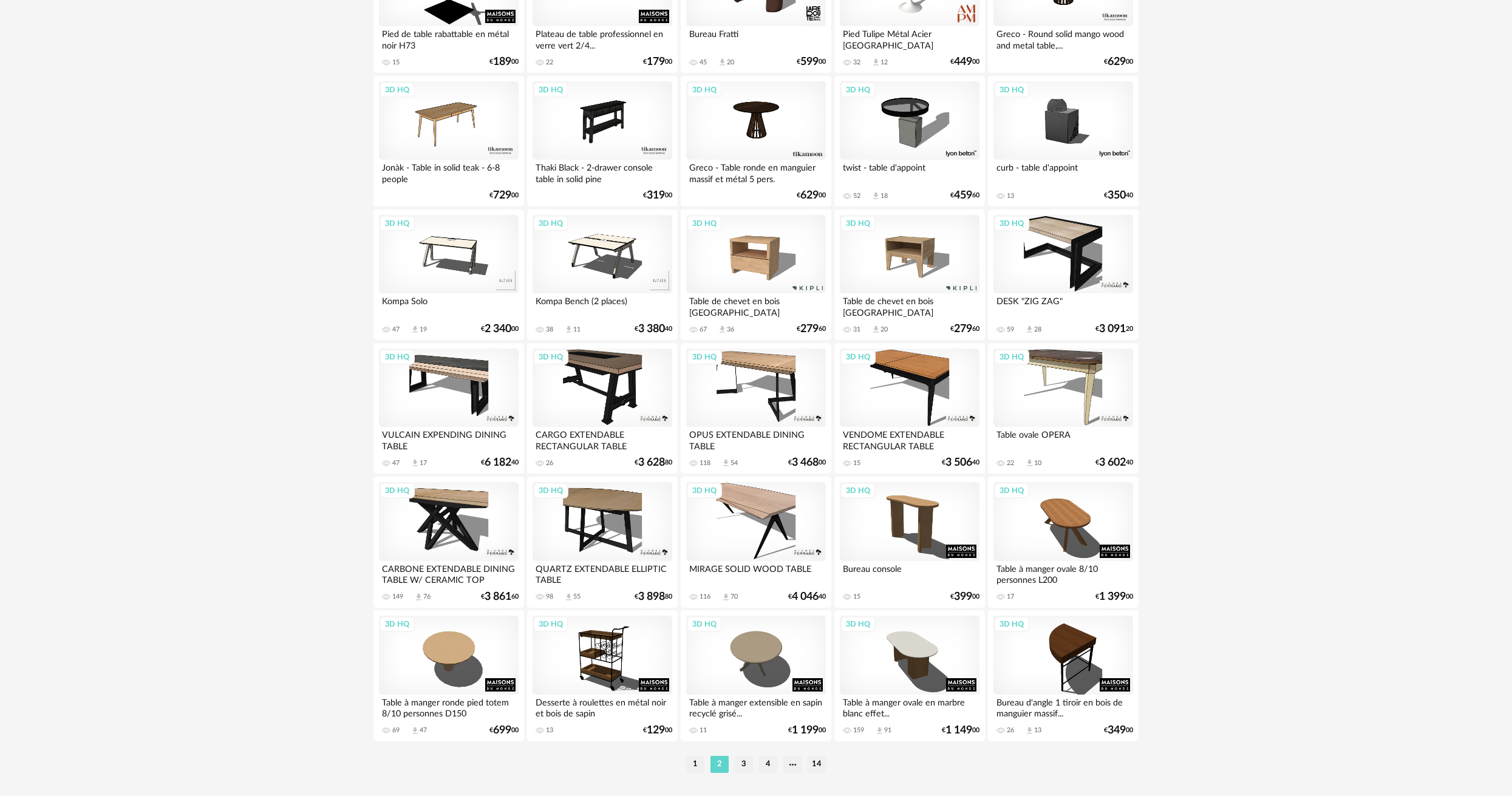
scroll to position [2186, 0]
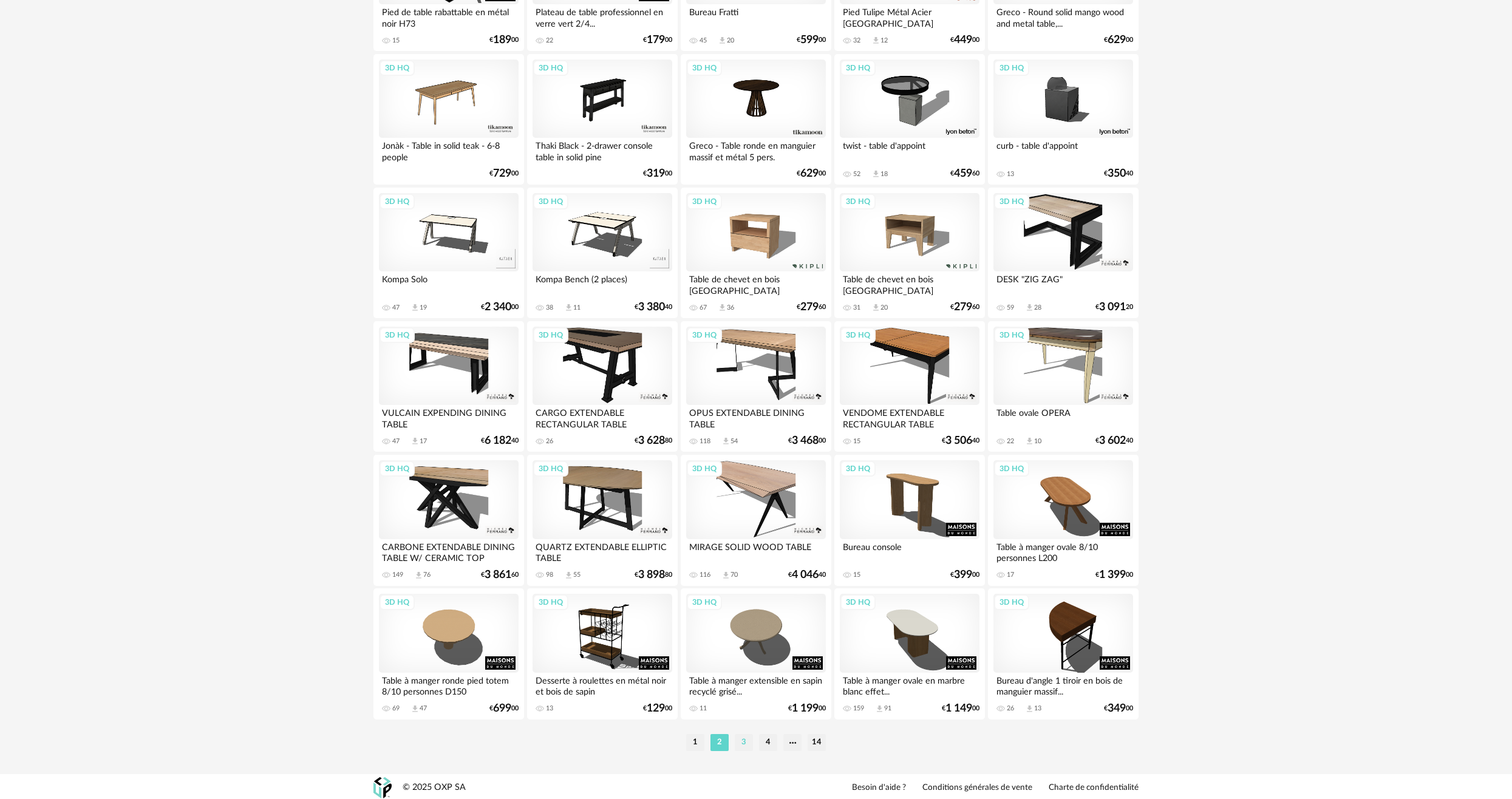
click at [745, 740] on li "3" at bounding box center [743, 743] width 18 height 17
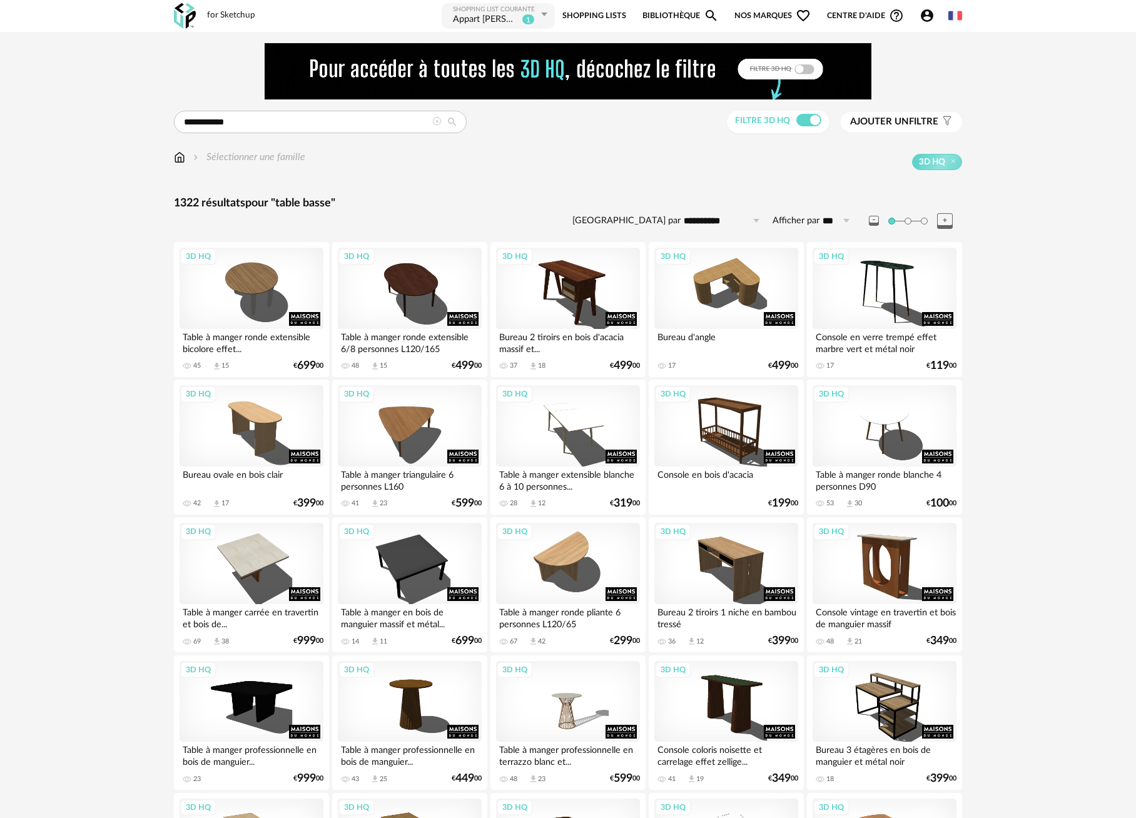
click at [599, 12] on link "Shopping Lists" at bounding box center [594, 16] width 64 height 28
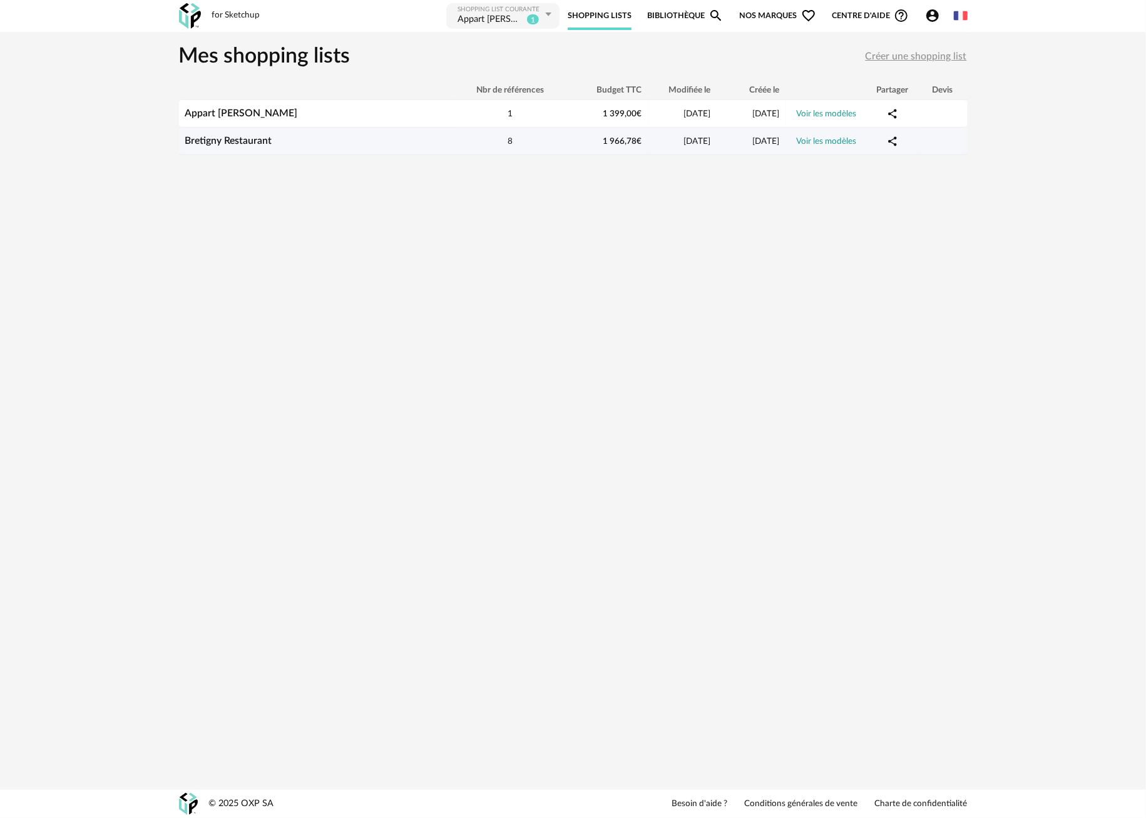
click at [475, 137] on div "8" at bounding box center [510, 141] width 113 height 12
click at [816, 137] on link "Voir les modèles" at bounding box center [826, 141] width 60 height 9
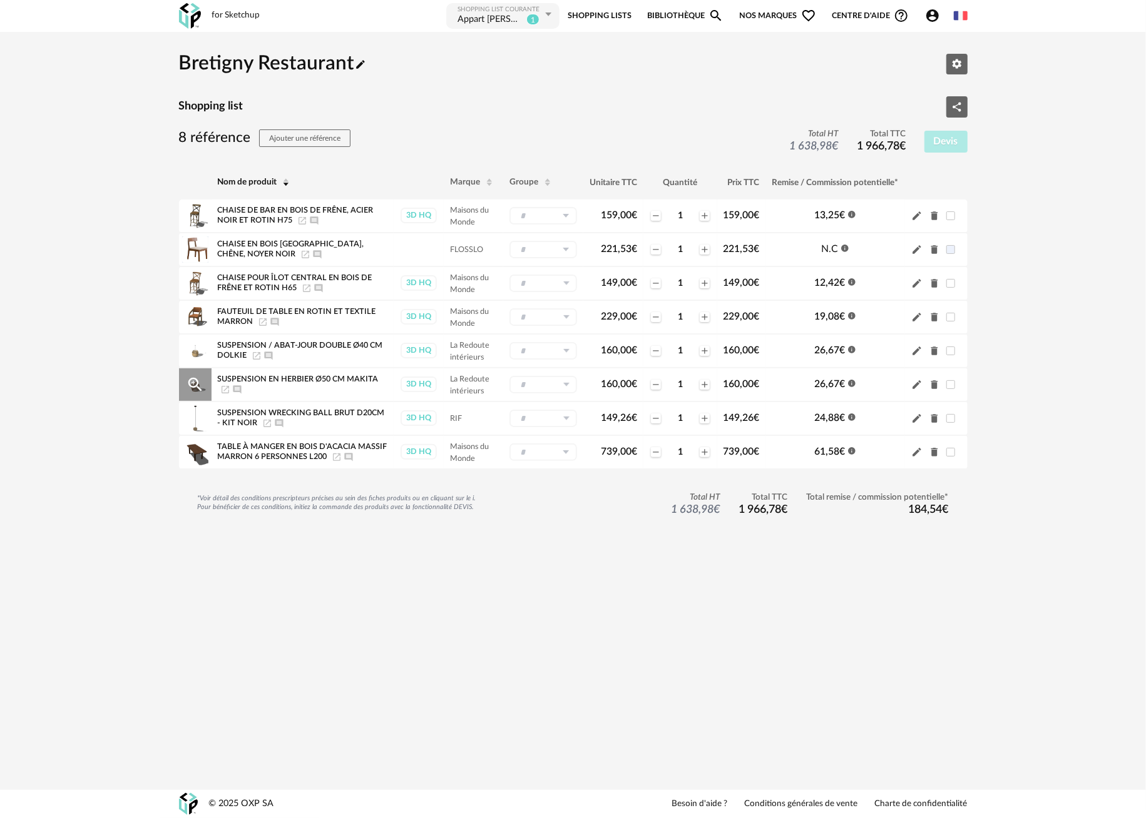
click at [197, 384] on icon "Magnify Plus Outline icon" at bounding box center [195, 385] width 14 height 14
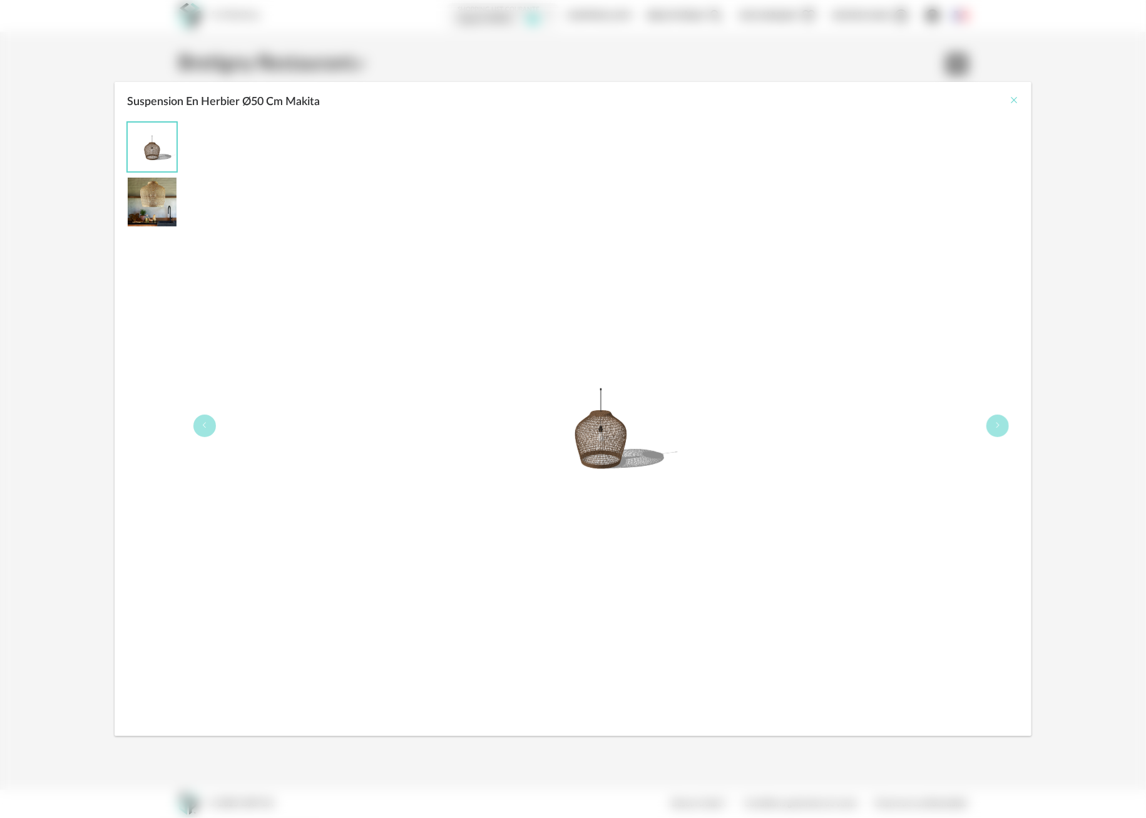
click at [1010, 105] on button "Close" at bounding box center [1014, 100] width 10 height 13
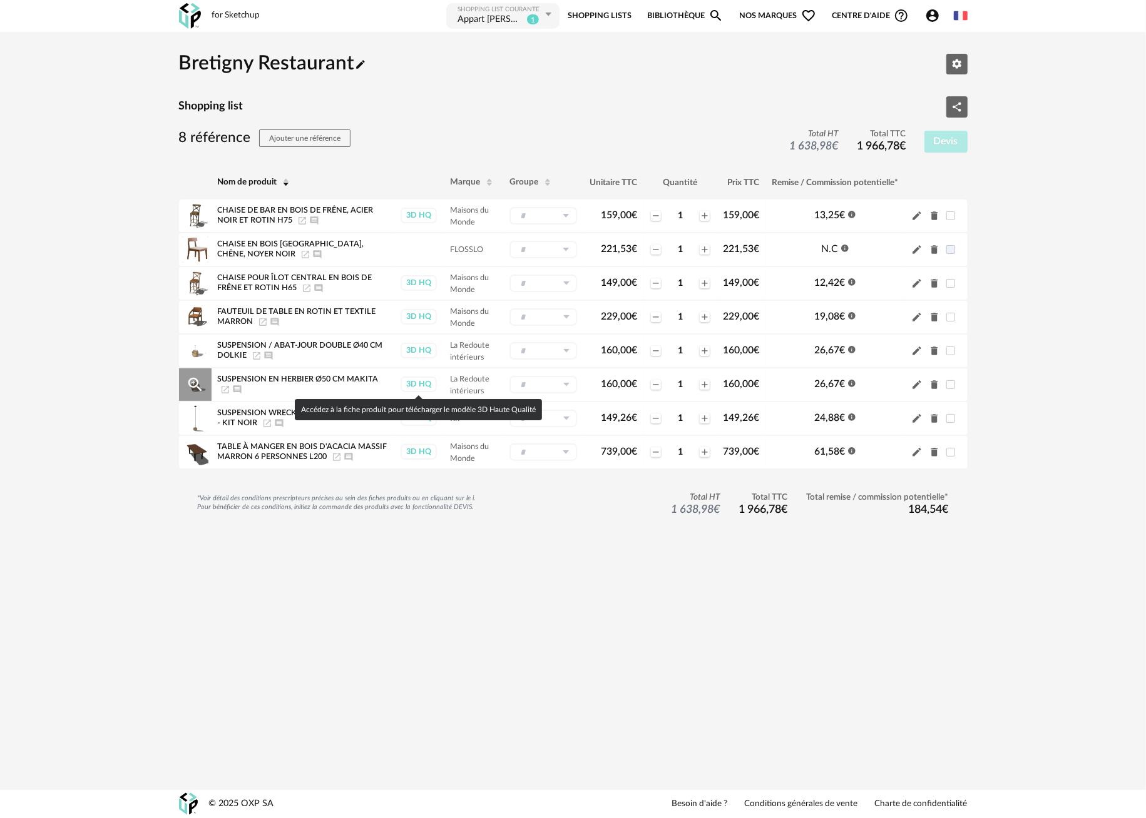
click at [423, 381] on div "3D HQ" at bounding box center [418, 385] width 36 height 16
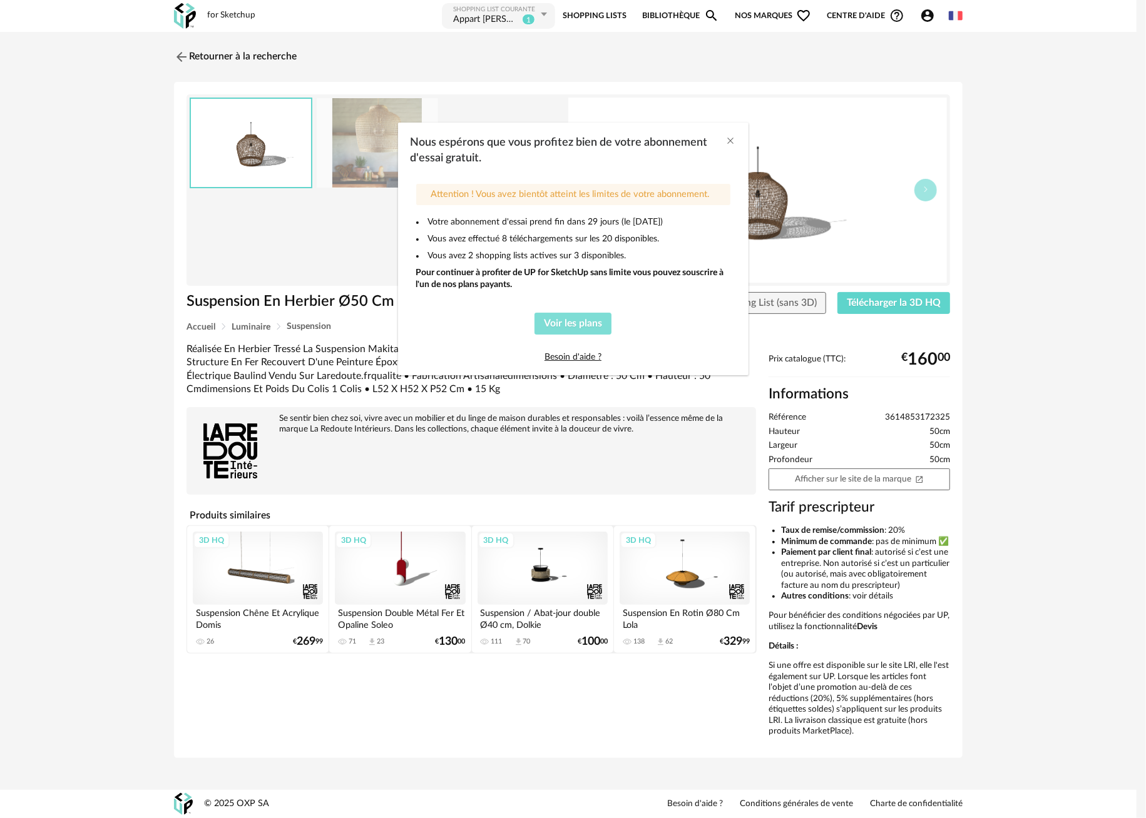
click at [572, 322] on span "Voir les plans" at bounding box center [573, 323] width 58 height 10
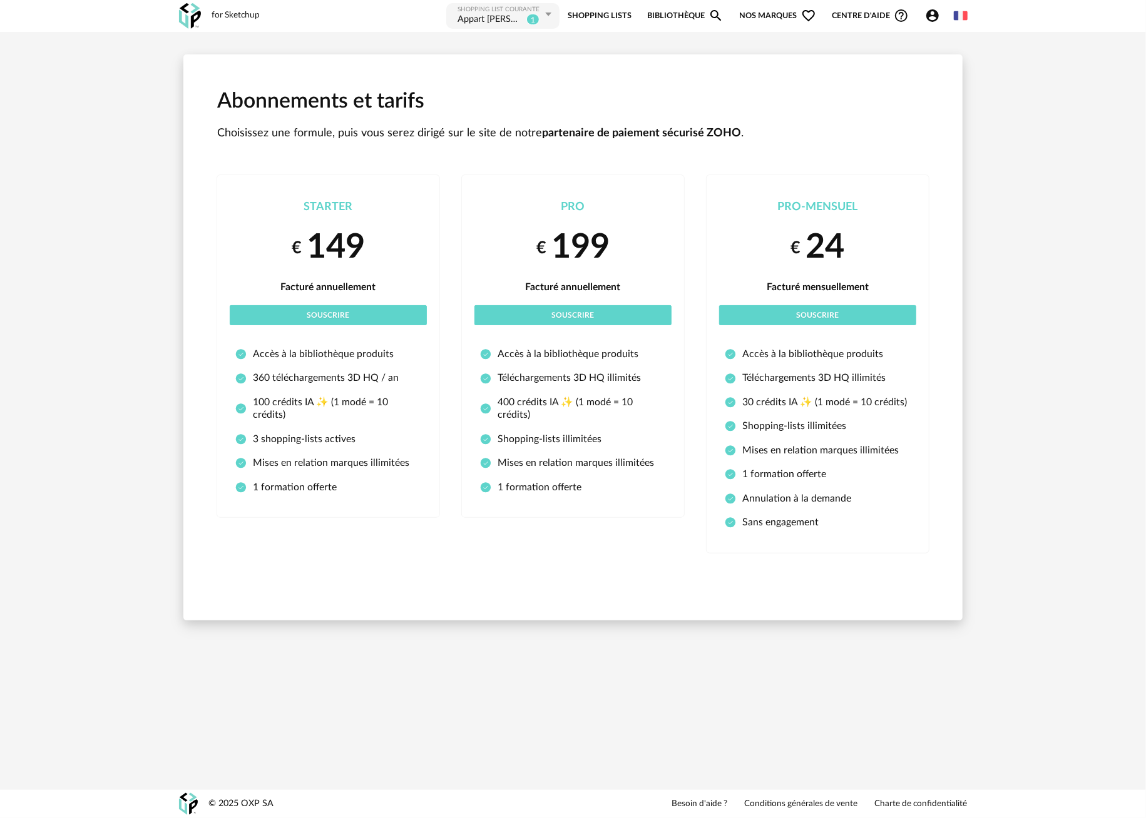
click at [539, 14] on div "Appart David 1" at bounding box center [499, 20] width 85 height 13
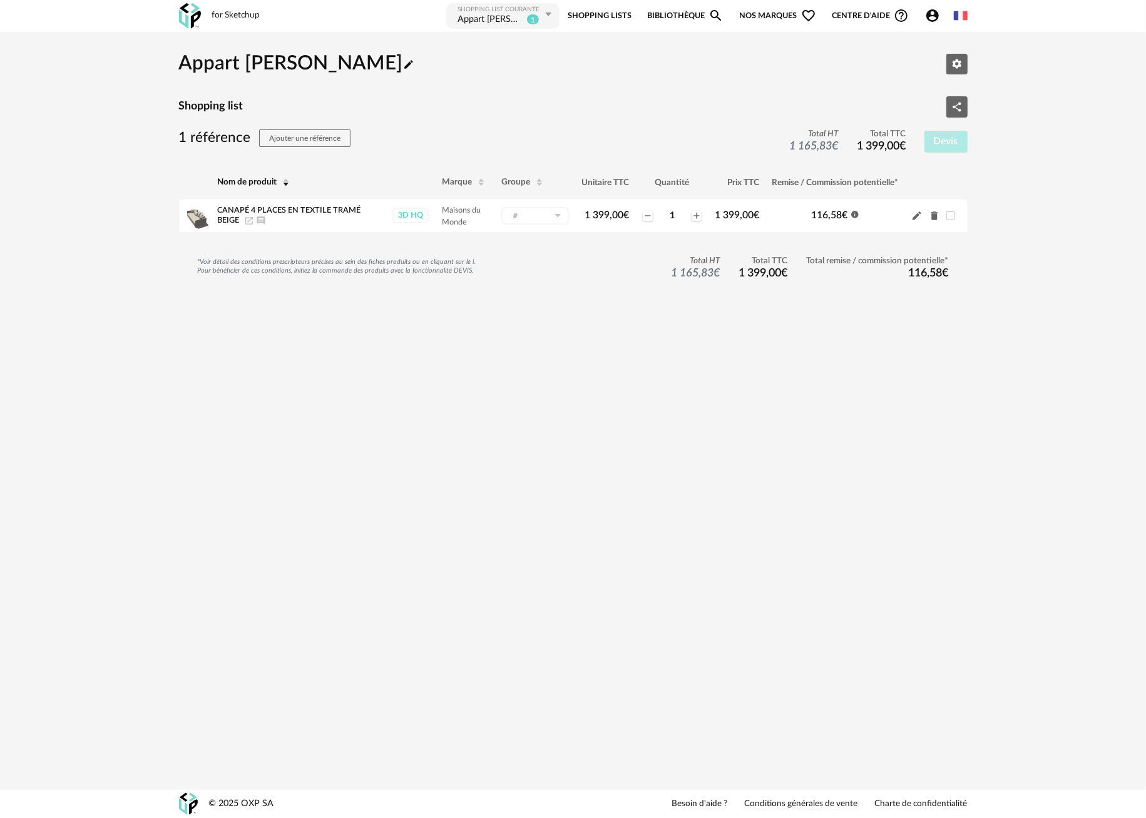
click at [545, 13] on icon at bounding box center [549, 14] width 16 height 23
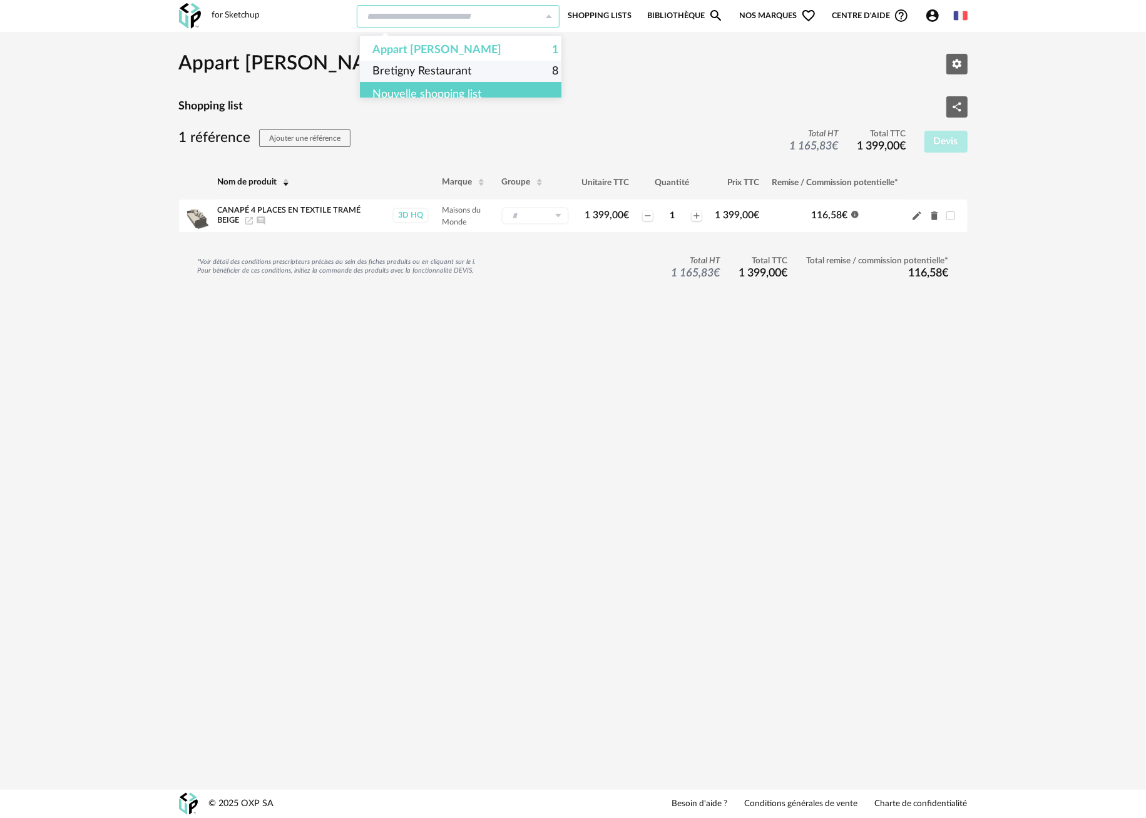
click at [450, 70] on span "Bretigny Restaurant" at bounding box center [421, 71] width 99 height 21
type input "**********"
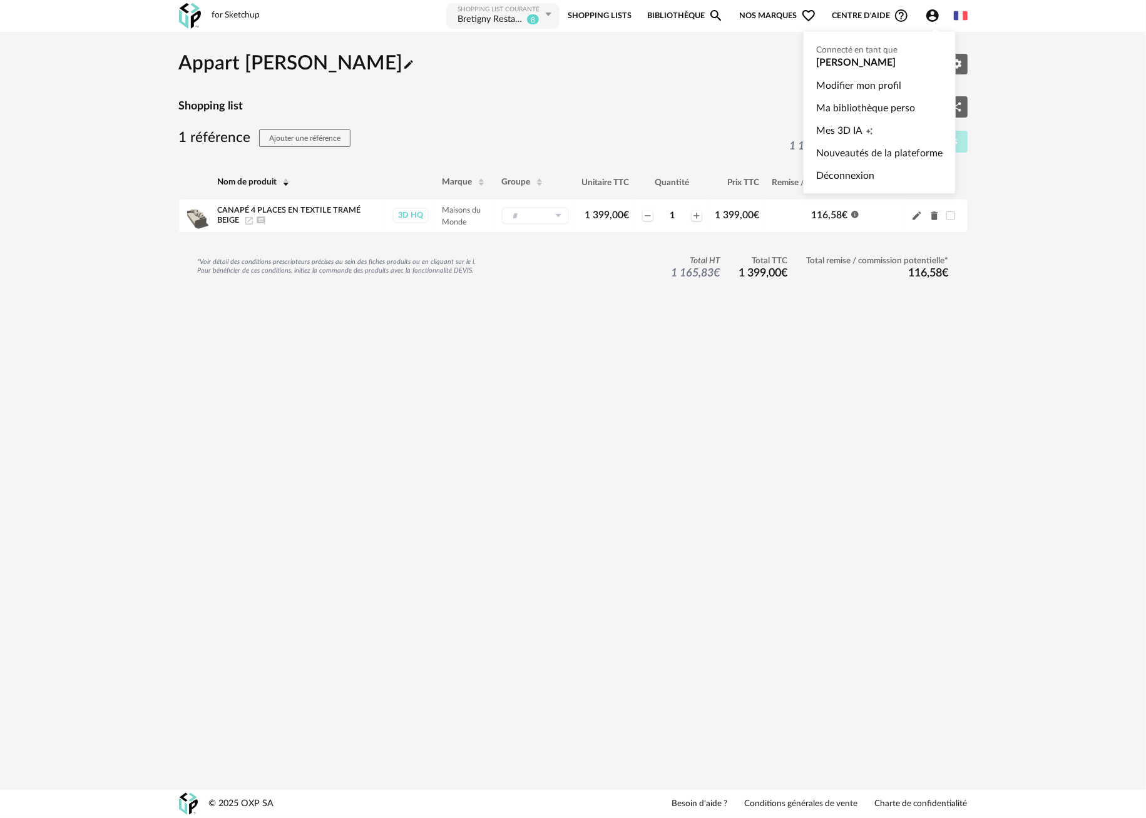
click at [930, 12] on icon "Account Circle icon" at bounding box center [932, 15] width 13 height 13
click at [854, 101] on link "Ma bibliothèque perso" at bounding box center [879, 108] width 126 height 23
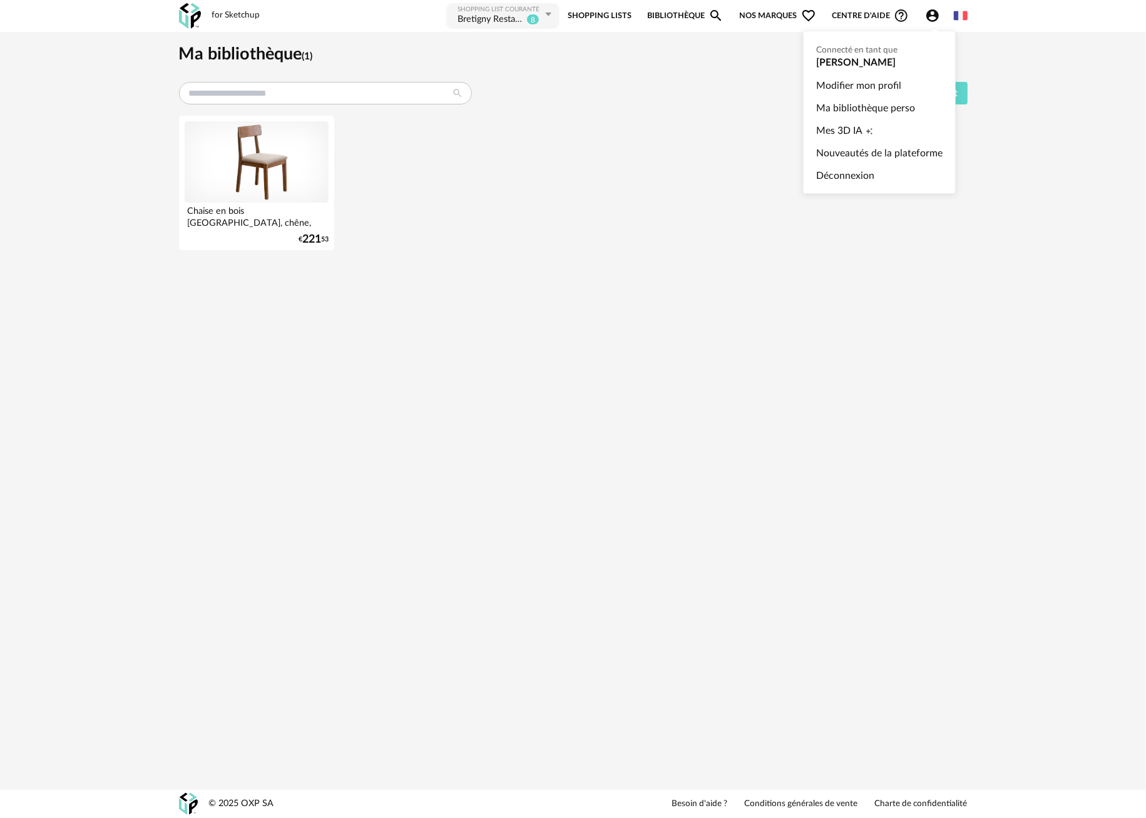
click at [936, 8] on icon "Account Circle icon" at bounding box center [932, 15] width 15 height 15
click at [867, 123] on span "Creation icon" at bounding box center [869, 130] width 8 height 23
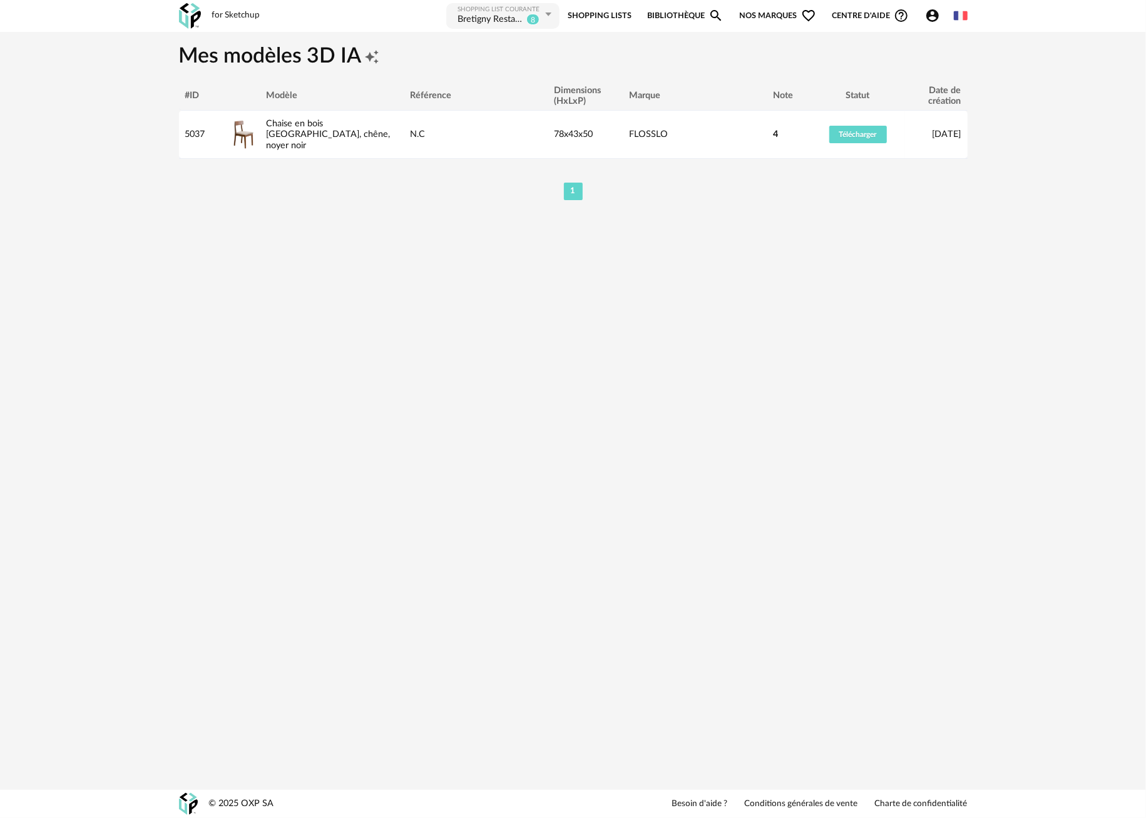
click at [925, 14] on icon "Account Circle icon" at bounding box center [932, 15] width 15 height 15
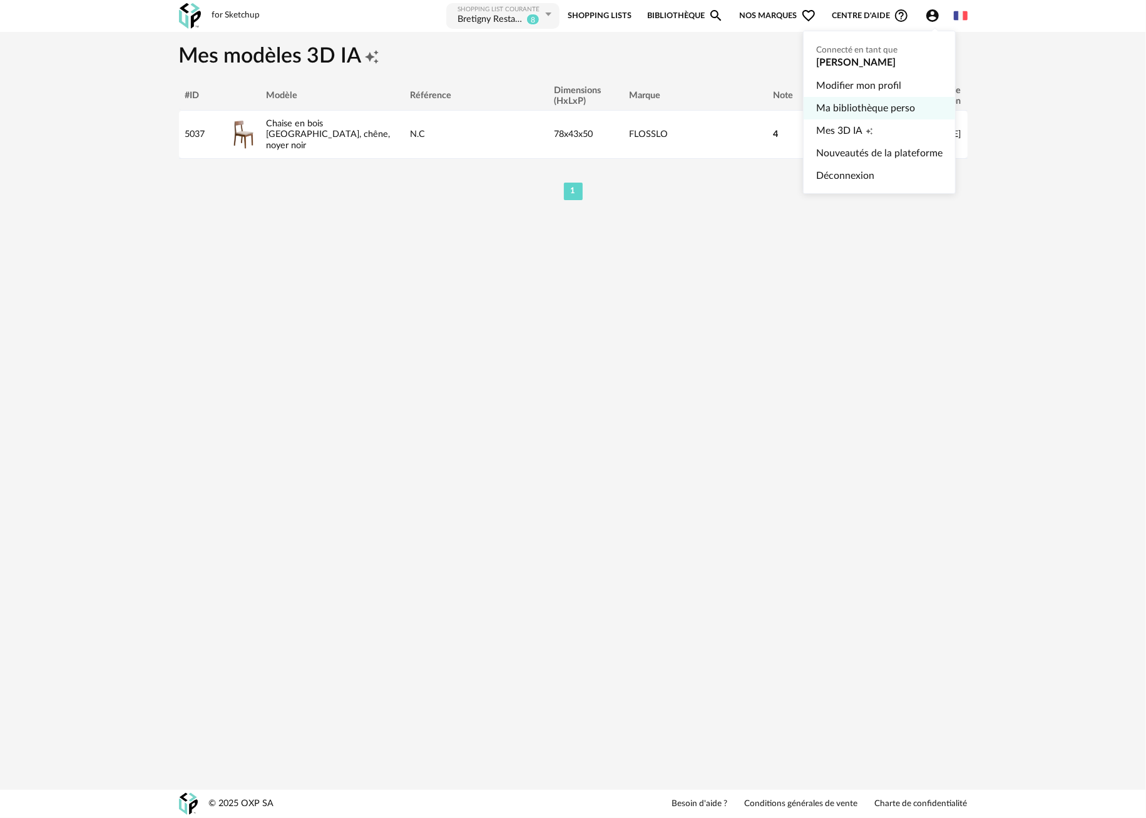
click at [857, 107] on link "Ma bibliothèque perso" at bounding box center [879, 108] width 126 height 23
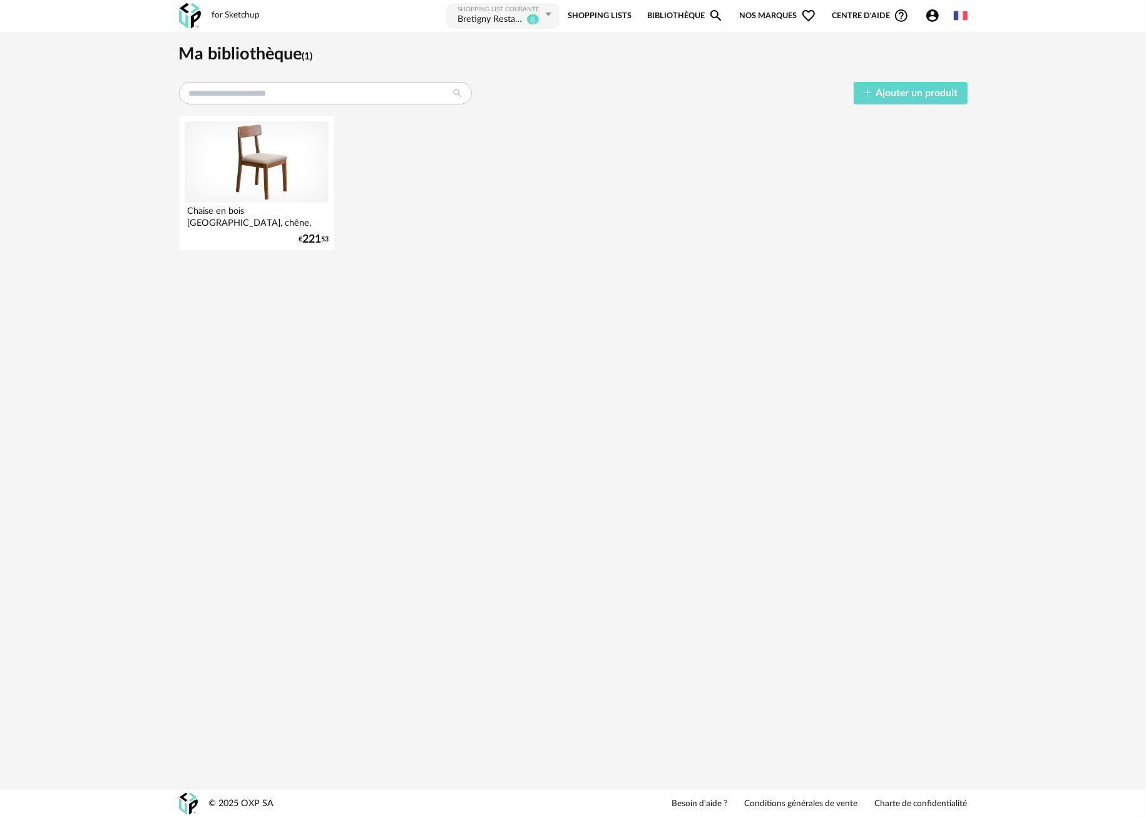
click at [535, 17] on sup "8" at bounding box center [532, 19] width 13 height 11
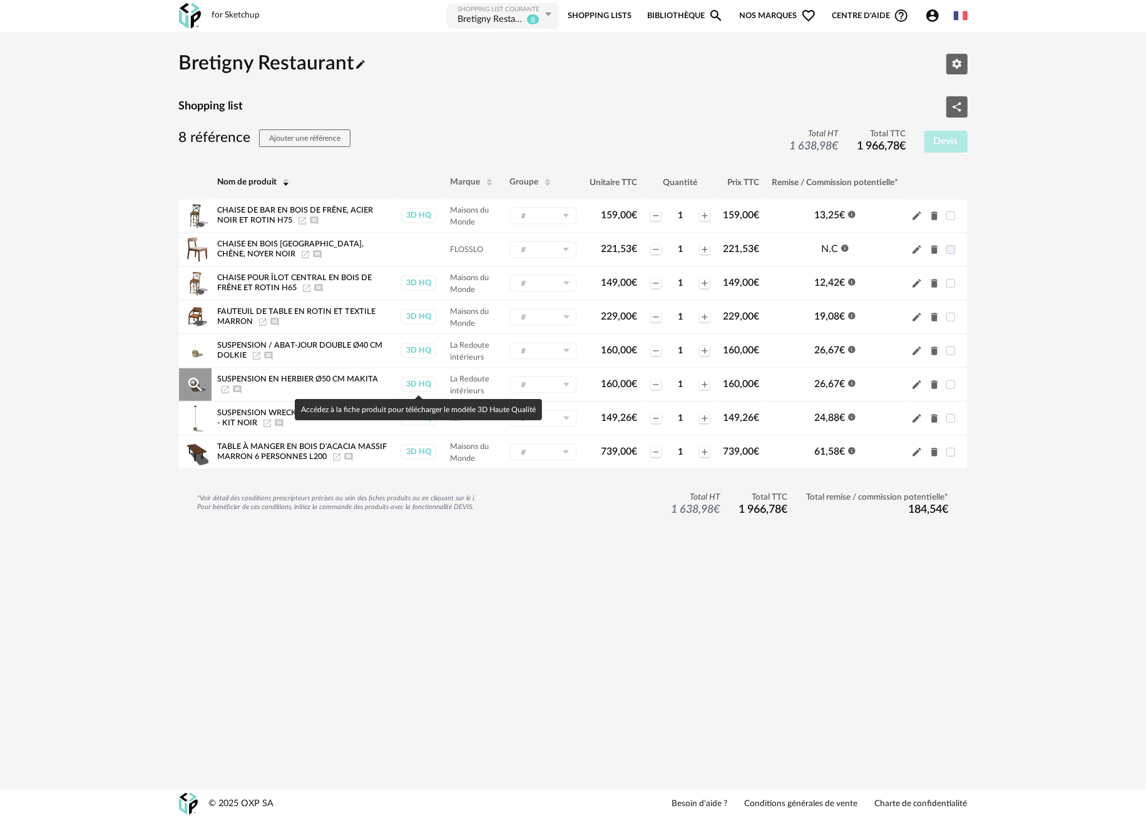
click at [421, 387] on div "3D HQ" at bounding box center [418, 385] width 36 height 16
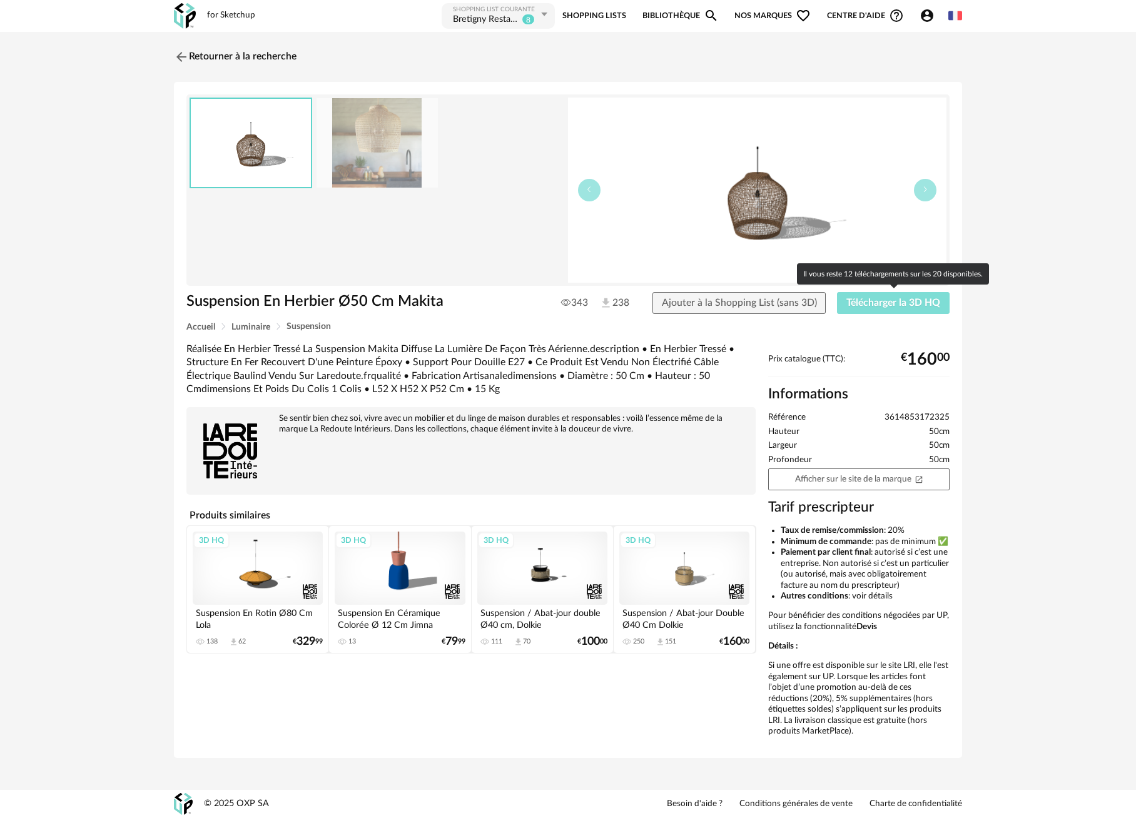
click at [913, 308] on button "Télécharger la 3D HQ" at bounding box center [893, 303] width 113 height 23
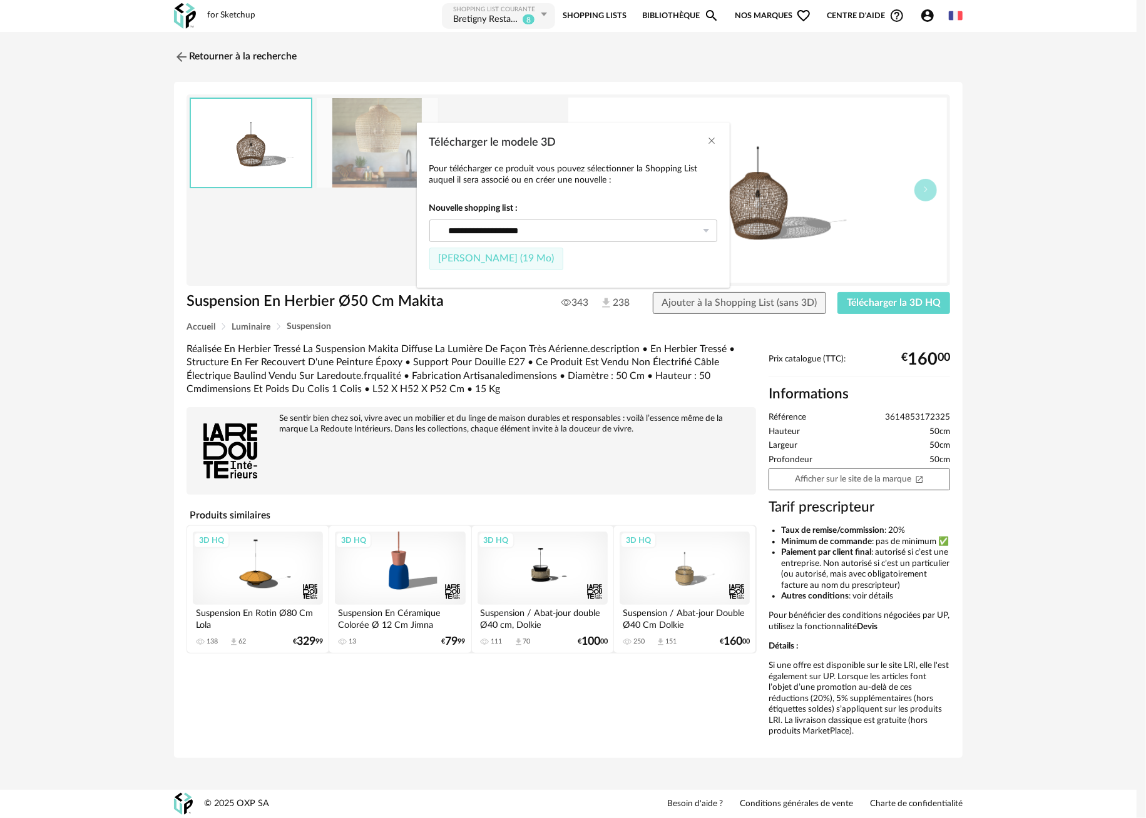
click at [523, 259] on span "[PERSON_NAME] (19 Mo)" at bounding box center [496, 258] width 116 height 10
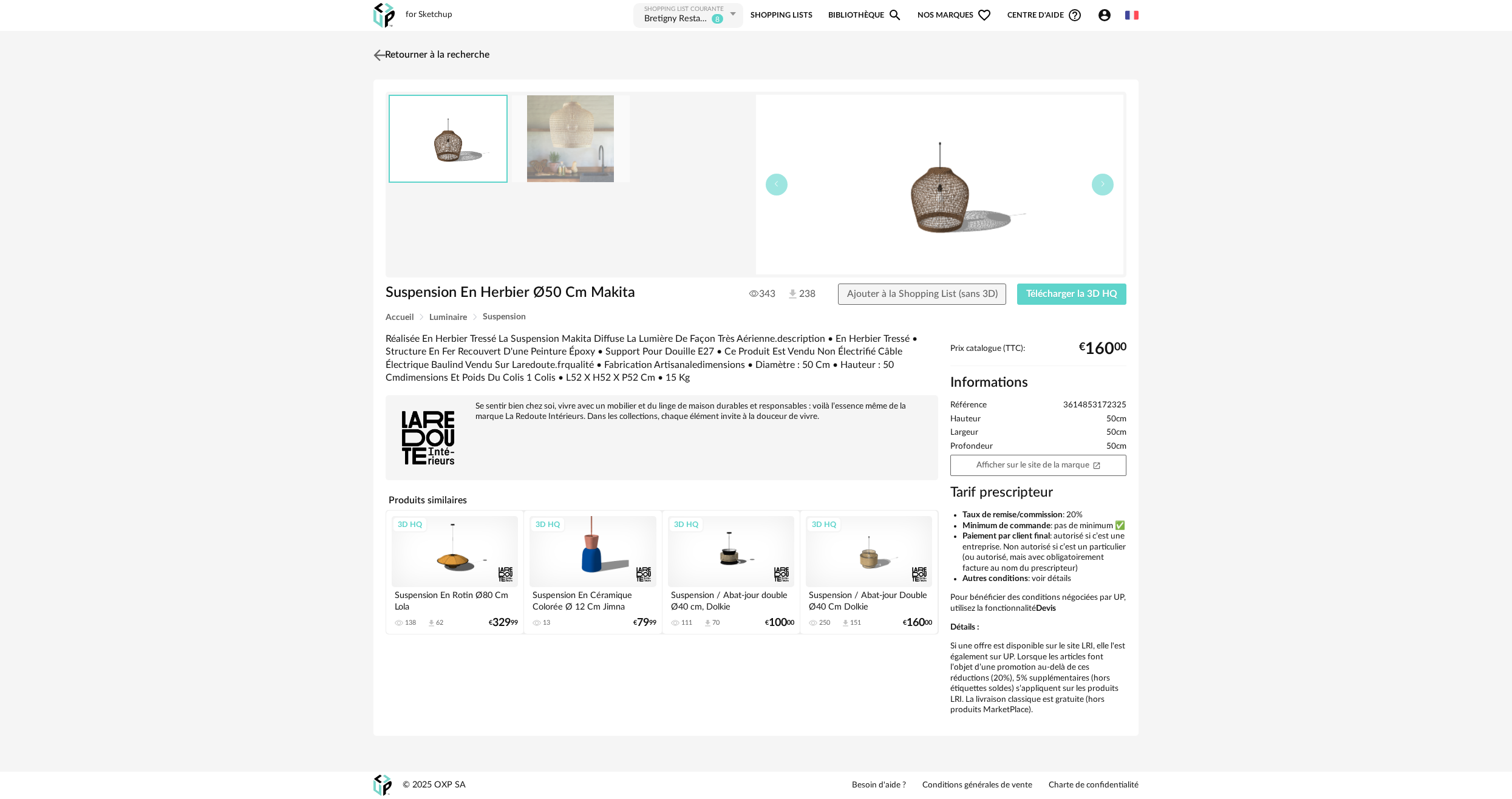
click at [382, 52] on img at bounding box center [379, 55] width 17 height 17
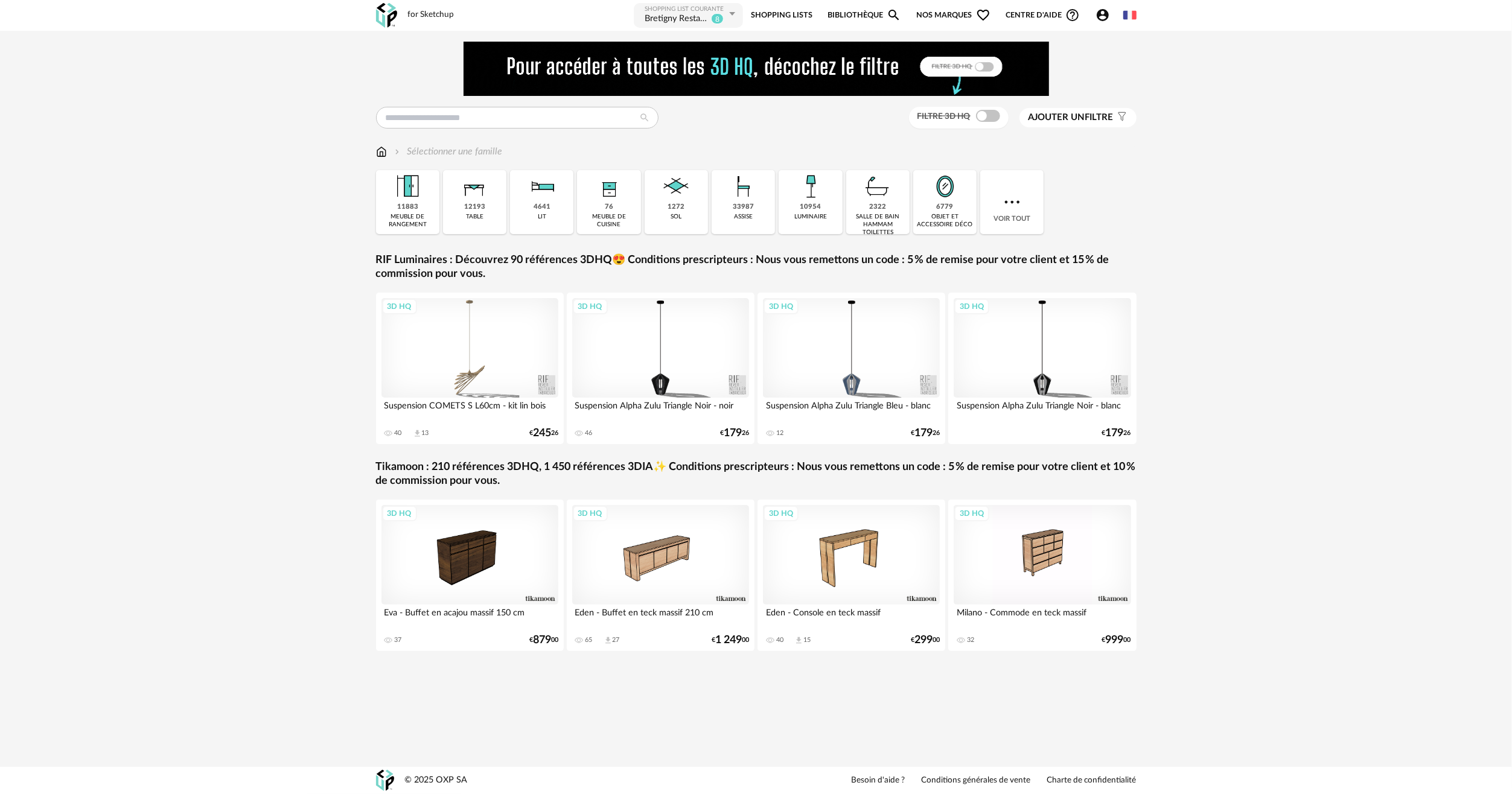
click at [734, 13] on icon at bounding box center [732, 14] width 15 height 22
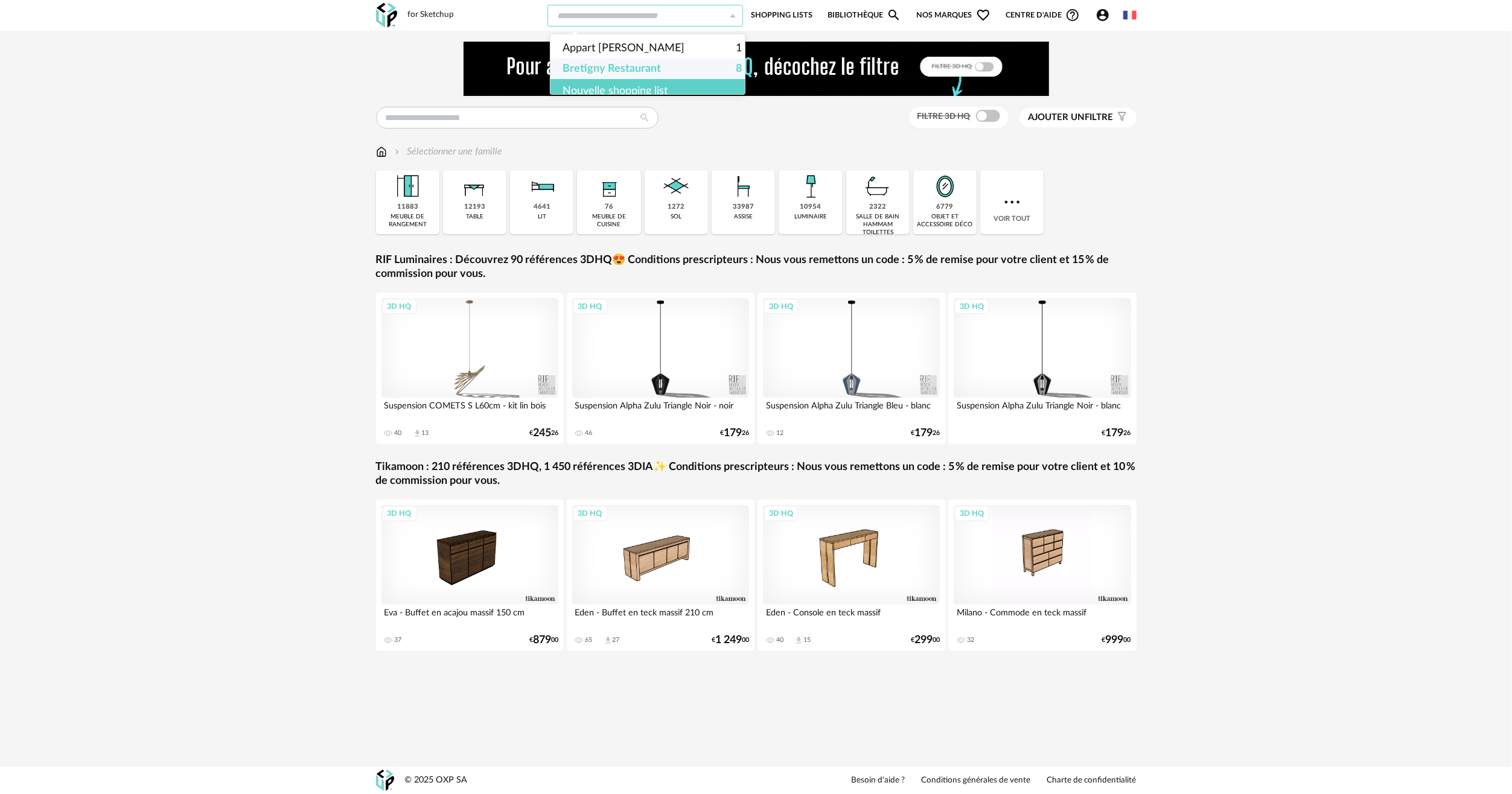
click at [623, 68] on span "Bretigny Restaurant" at bounding box center [612, 68] width 98 height 20
type input "**********"
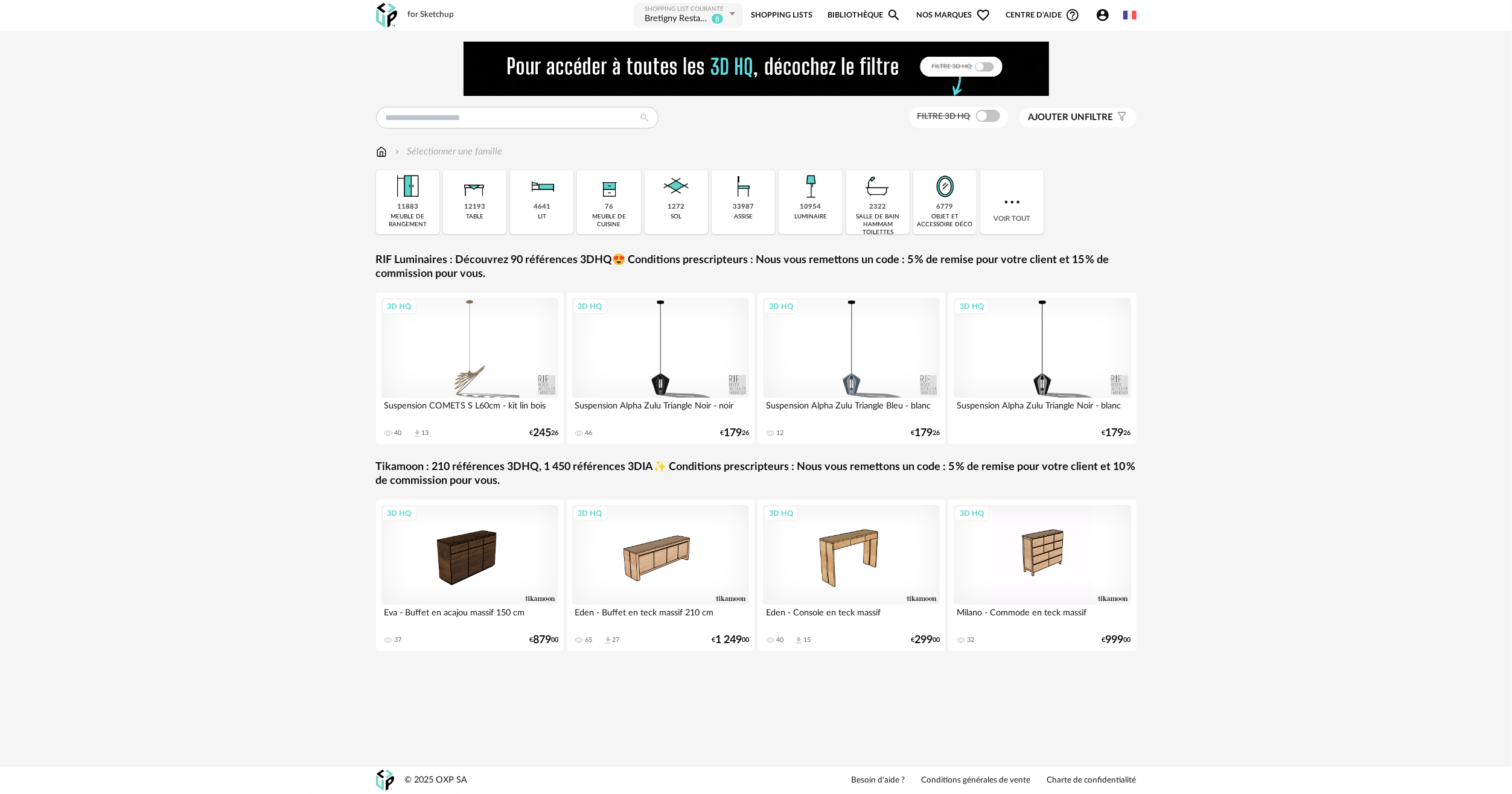
click at [703, 18] on div "Bretigny Restaurant" at bounding box center [676, 19] width 64 height 13
